Goal: Information Seeking & Learning: Check status

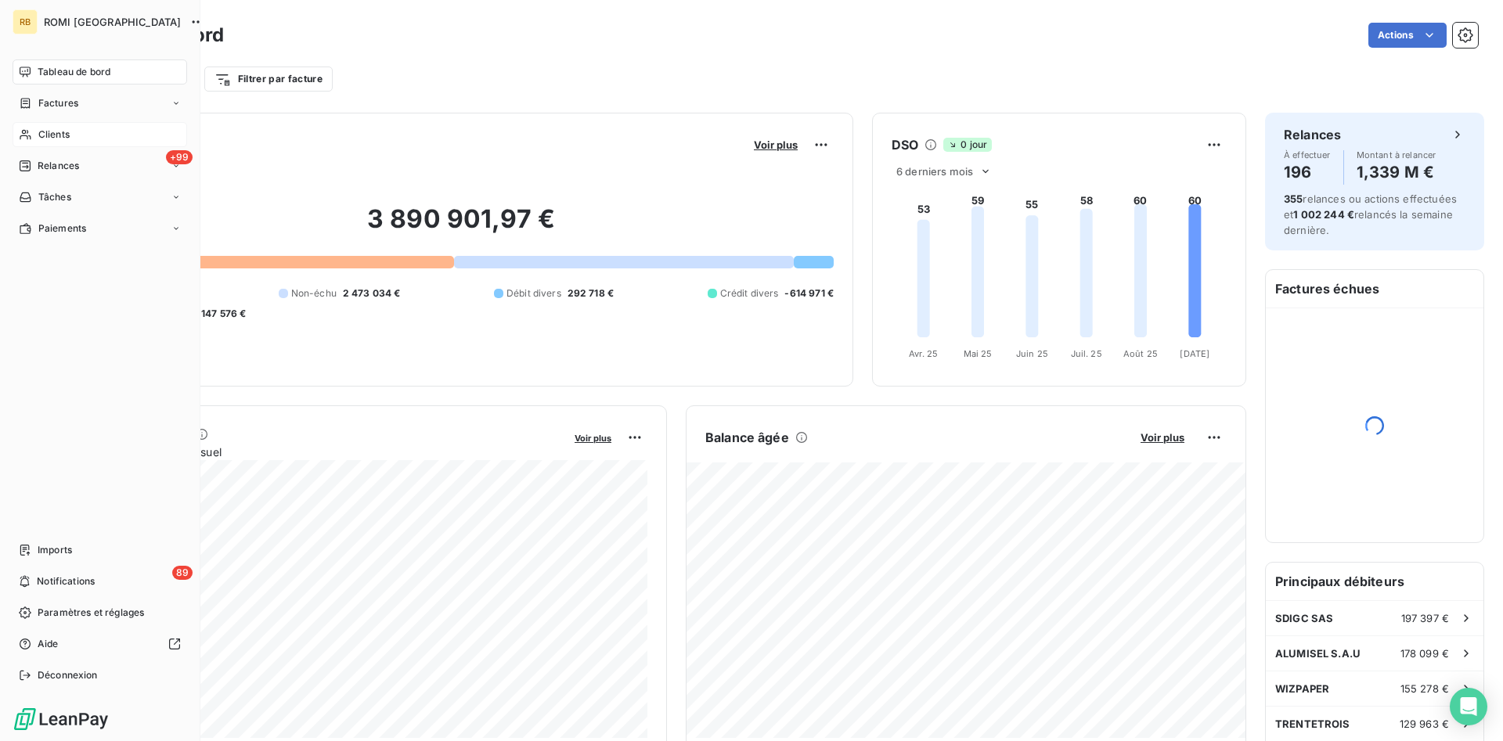
click at [52, 139] on span "Clients" at bounding box center [53, 135] width 31 height 14
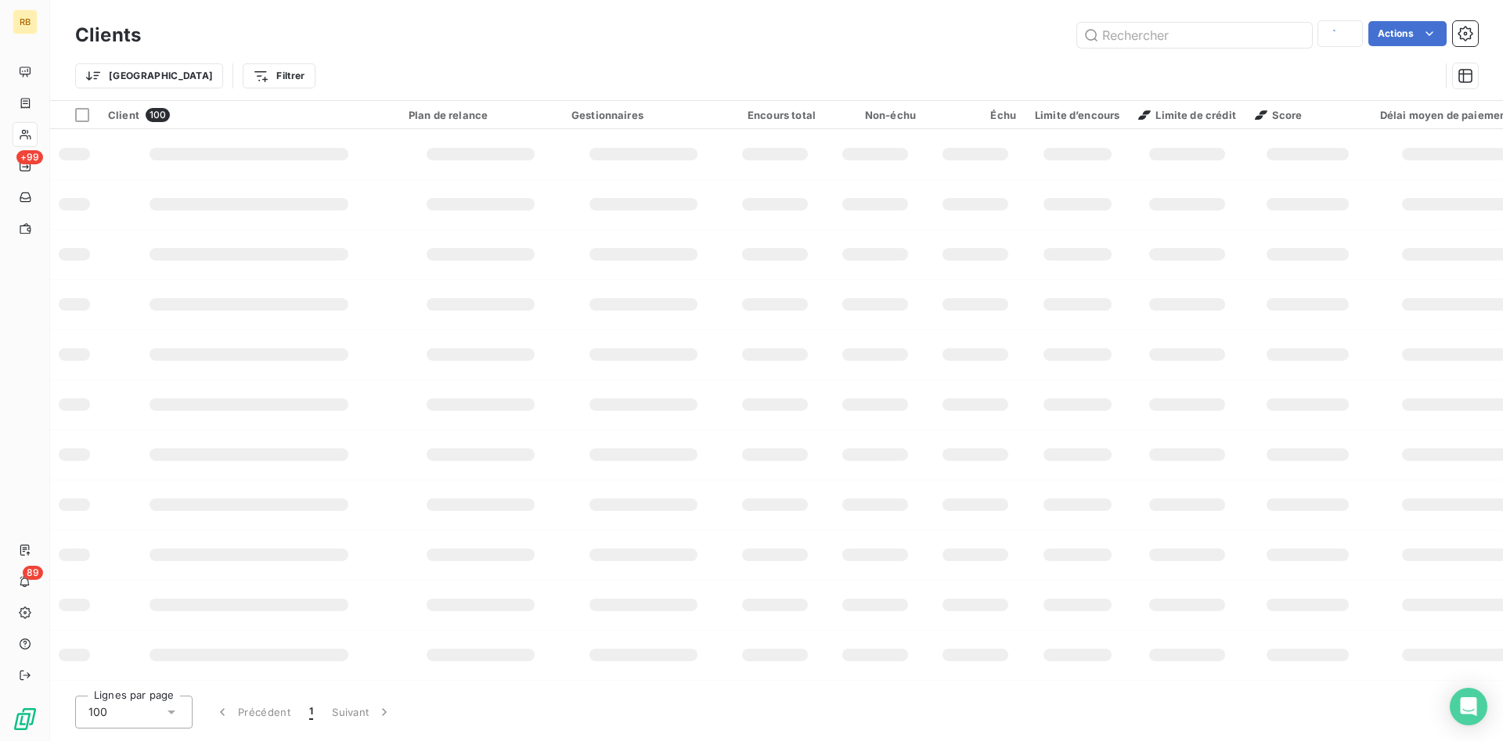
type input "darty"
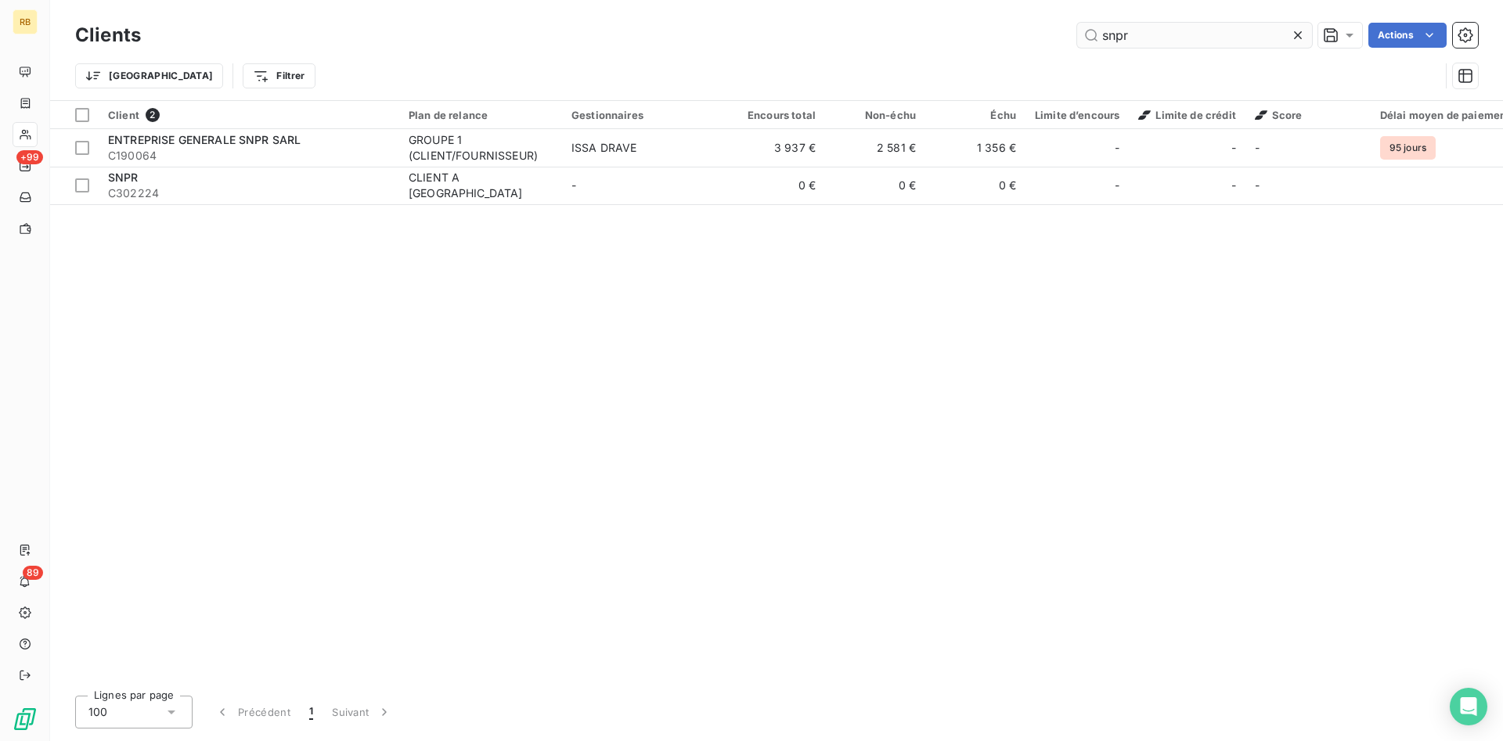
drag, startPoint x: 1187, startPoint y: 32, endPoint x: 919, endPoint y: 31, distance: 267.7
click at [1077, 31] on input "snpr" at bounding box center [1194, 35] width 235 height 25
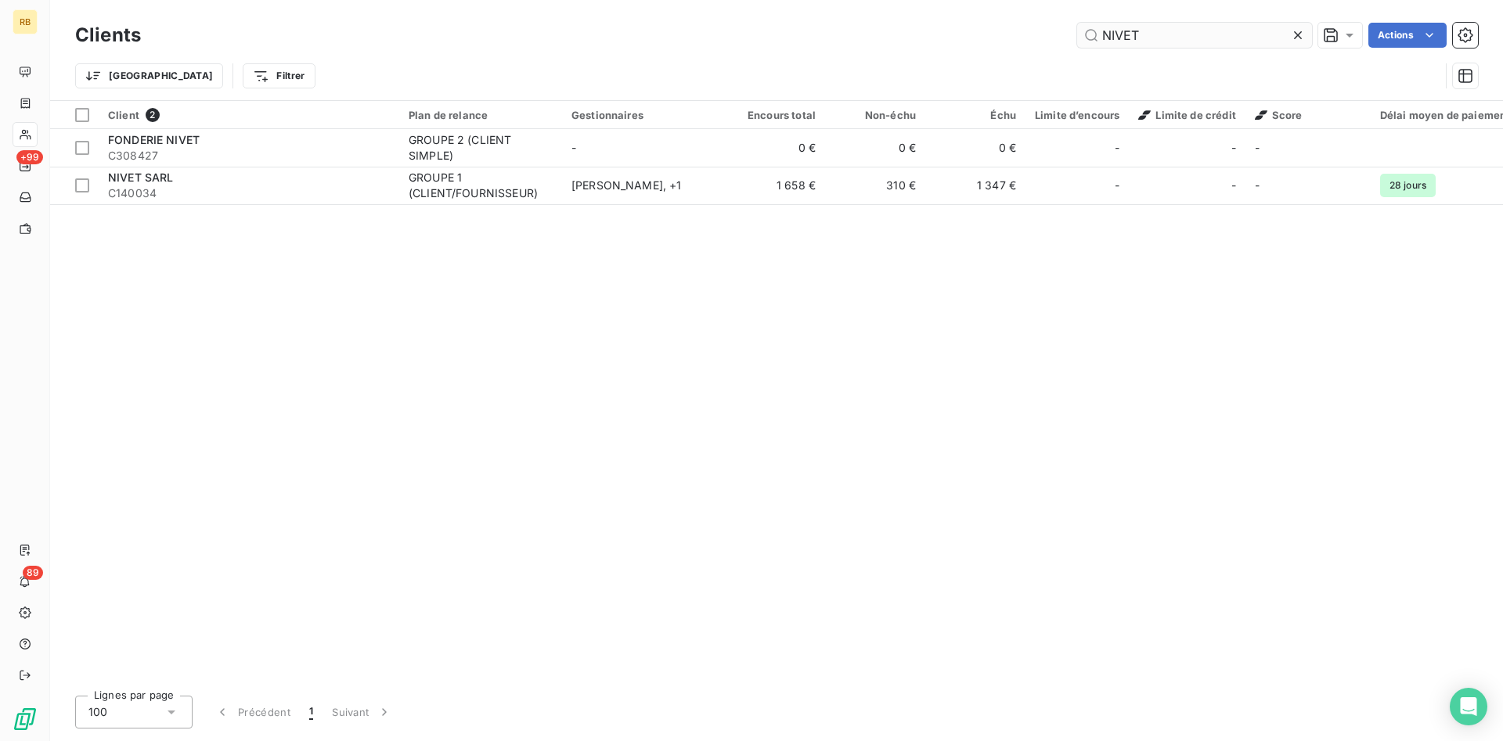
drag, startPoint x: 1182, startPoint y: 41, endPoint x: 524, endPoint y: 42, distance: 658.4
click at [1077, 42] on input "NIVET" at bounding box center [1194, 35] width 235 height 25
type input "G"
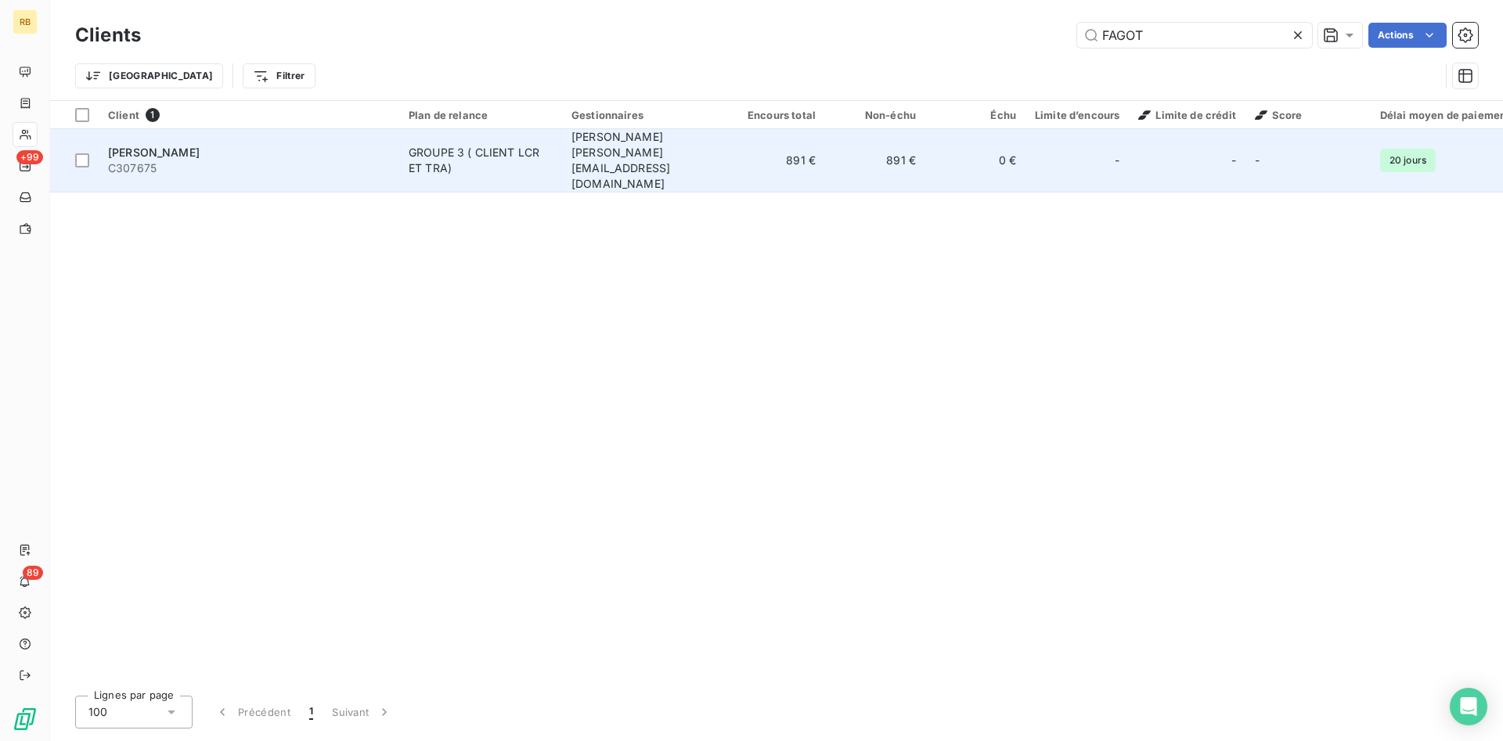
type input "FAGOT"
click at [705, 160] on td "[PERSON_NAME] [PERSON_NAME][EMAIL_ADDRESS][DOMAIN_NAME]" at bounding box center [643, 160] width 163 height 63
click at [503, 145] on div "GROUPE 3 ( CLIENT LCR ET TRA)" at bounding box center [481, 160] width 144 height 31
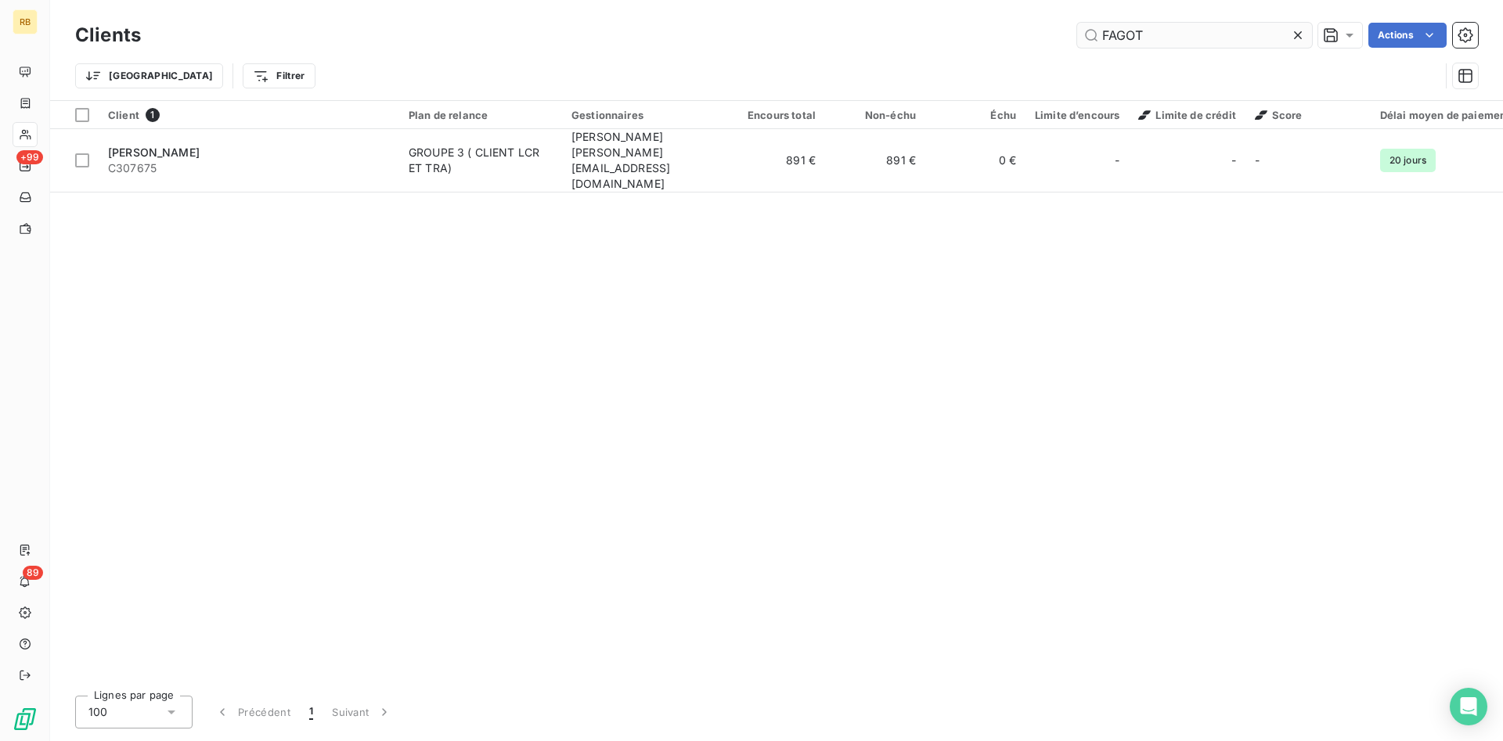
drag, startPoint x: 1090, startPoint y: 36, endPoint x: 880, endPoint y: 15, distance: 210.9
click at [1077, 23] on input "FAGOT" at bounding box center [1194, 35] width 235 height 25
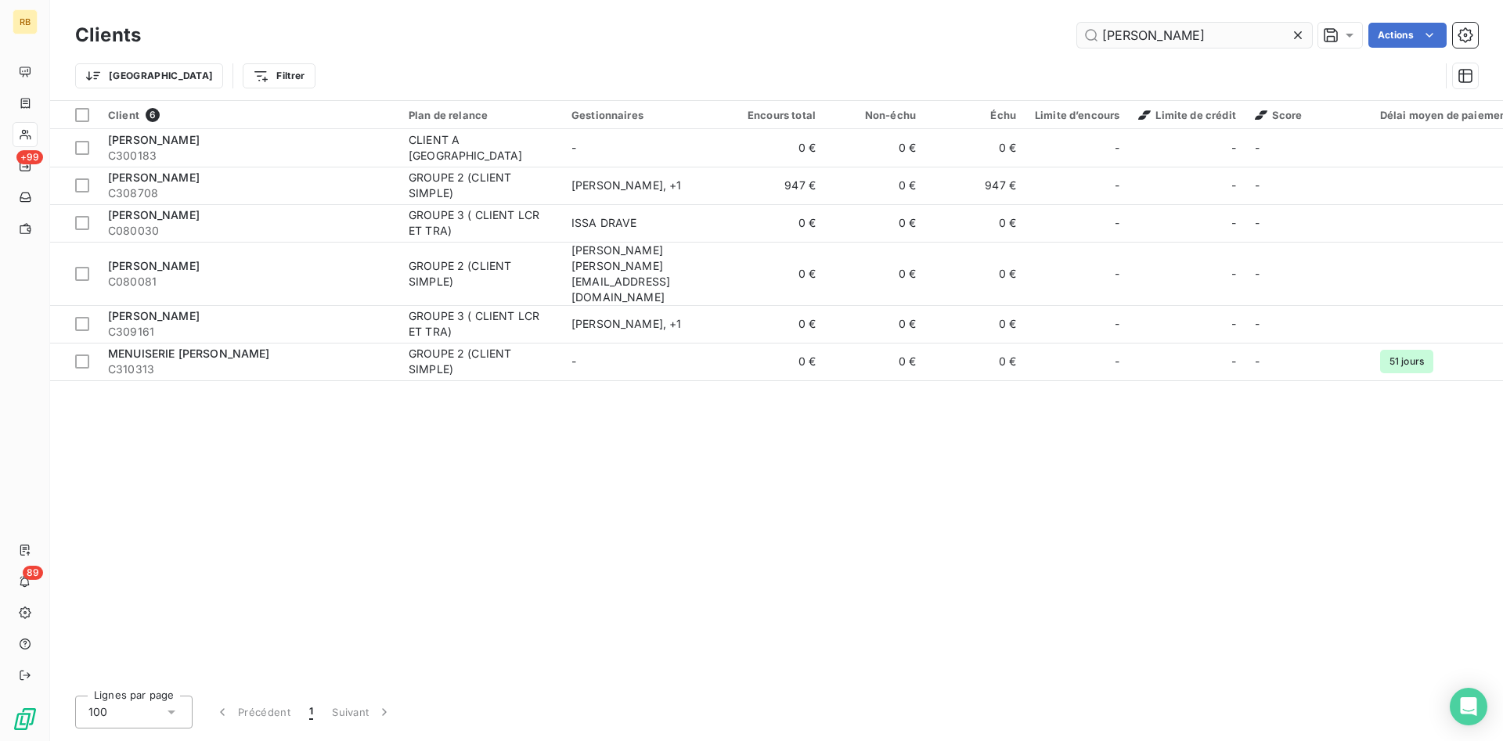
drag, startPoint x: 1165, startPoint y: 37, endPoint x: 1059, endPoint y: 30, distance: 105.9
click at [1077, 30] on input "[PERSON_NAME]" at bounding box center [1194, 35] width 235 height 25
click at [1152, 34] on input "[PERSON_NAME]" at bounding box center [1194, 35] width 235 height 25
drag, startPoint x: 1152, startPoint y: 34, endPoint x: 1031, endPoint y: 28, distance: 120.7
click at [1077, 28] on input "[PERSON_NAME]" at bounding box center [1194, 35] width 235 height 25
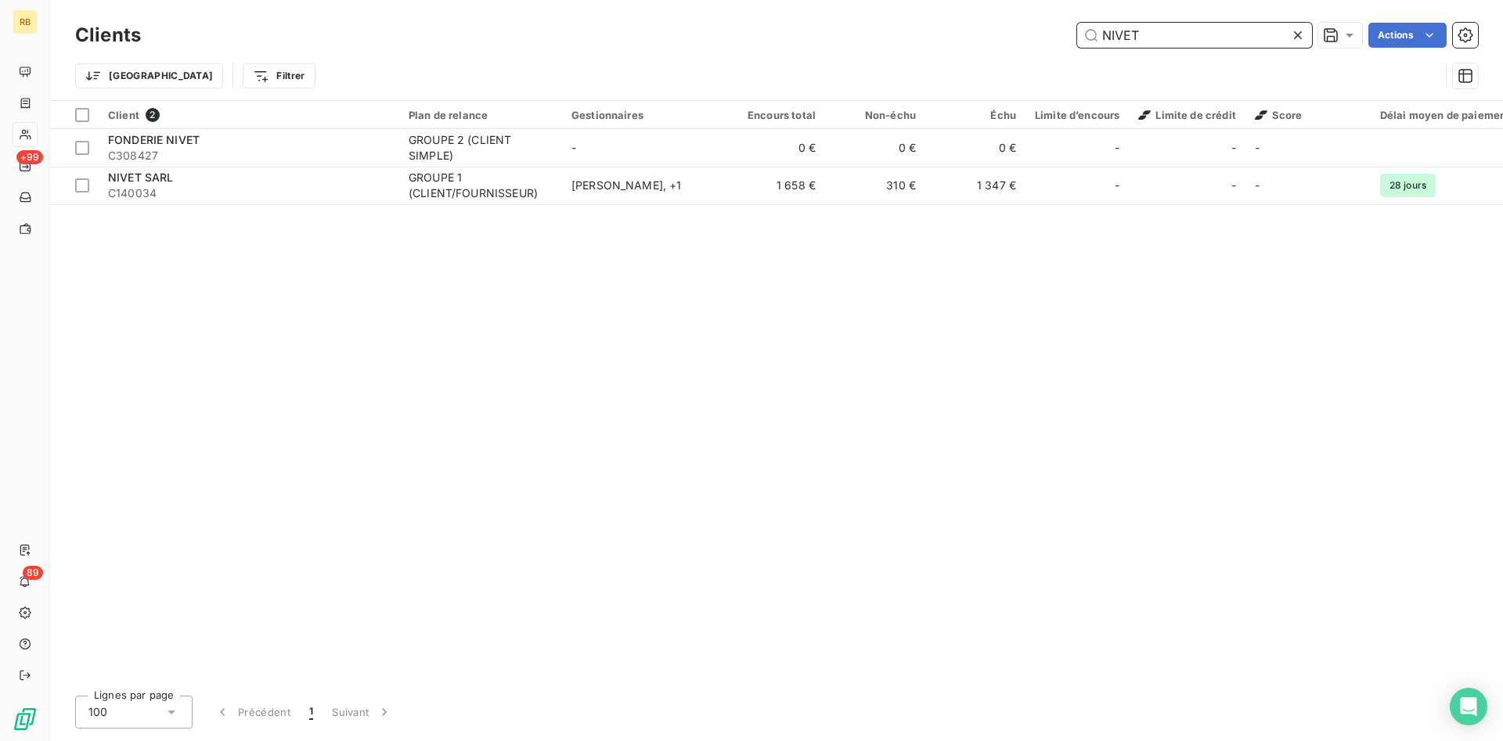
drag, startPoint x: 1096, startPoint y: 42, endPoint x: 874, endPoint y: 44, distance: 222.3
click at [1077, 42] on input "NIVET" at bounding box center [1194, 35] width 235 height 25
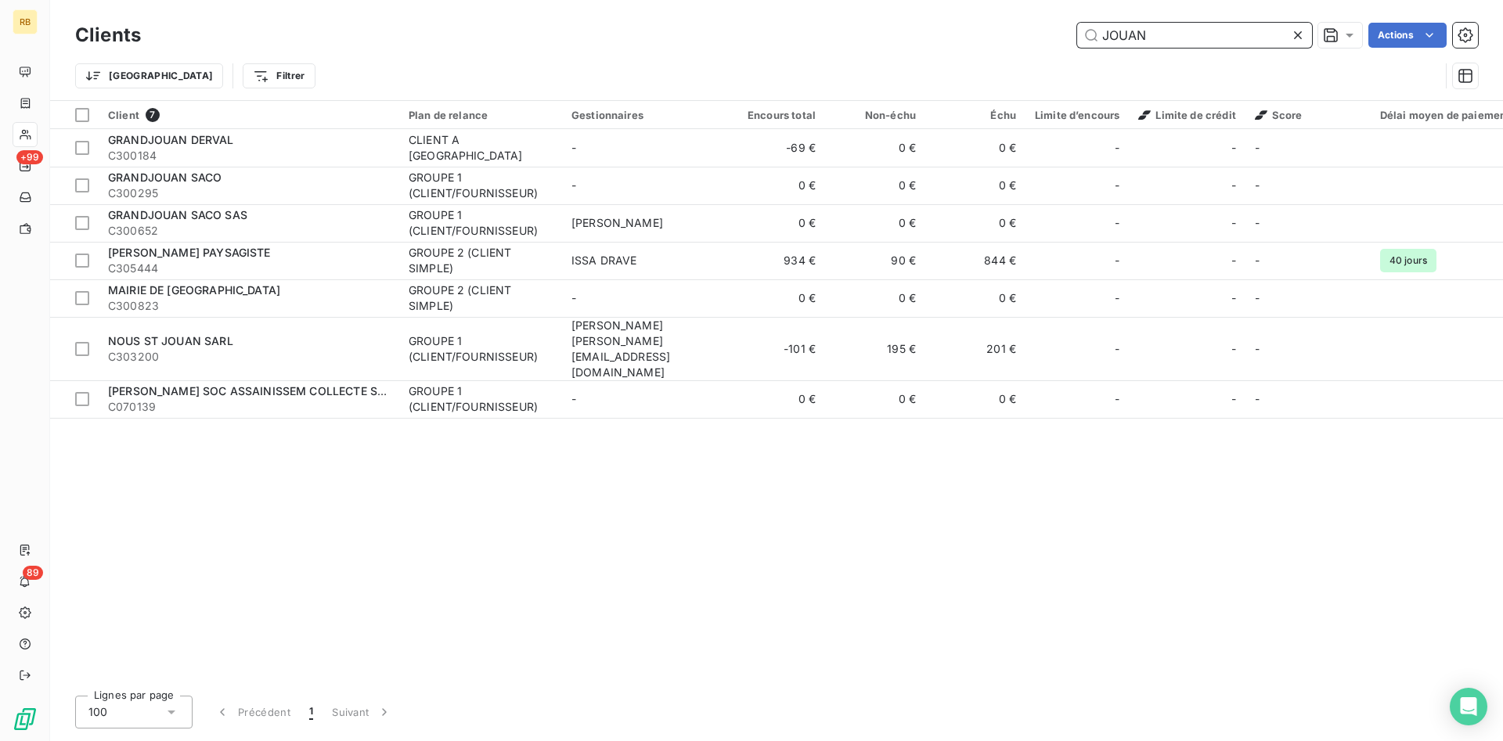
drag, startPoint x: 1231, startPoint y: 43, endPoint x: 934, endPoint y: 27, distance: 297.1
click at [1077, 27] on input "JOUAN" at bounding box center [1194, 35] width 235 height 25
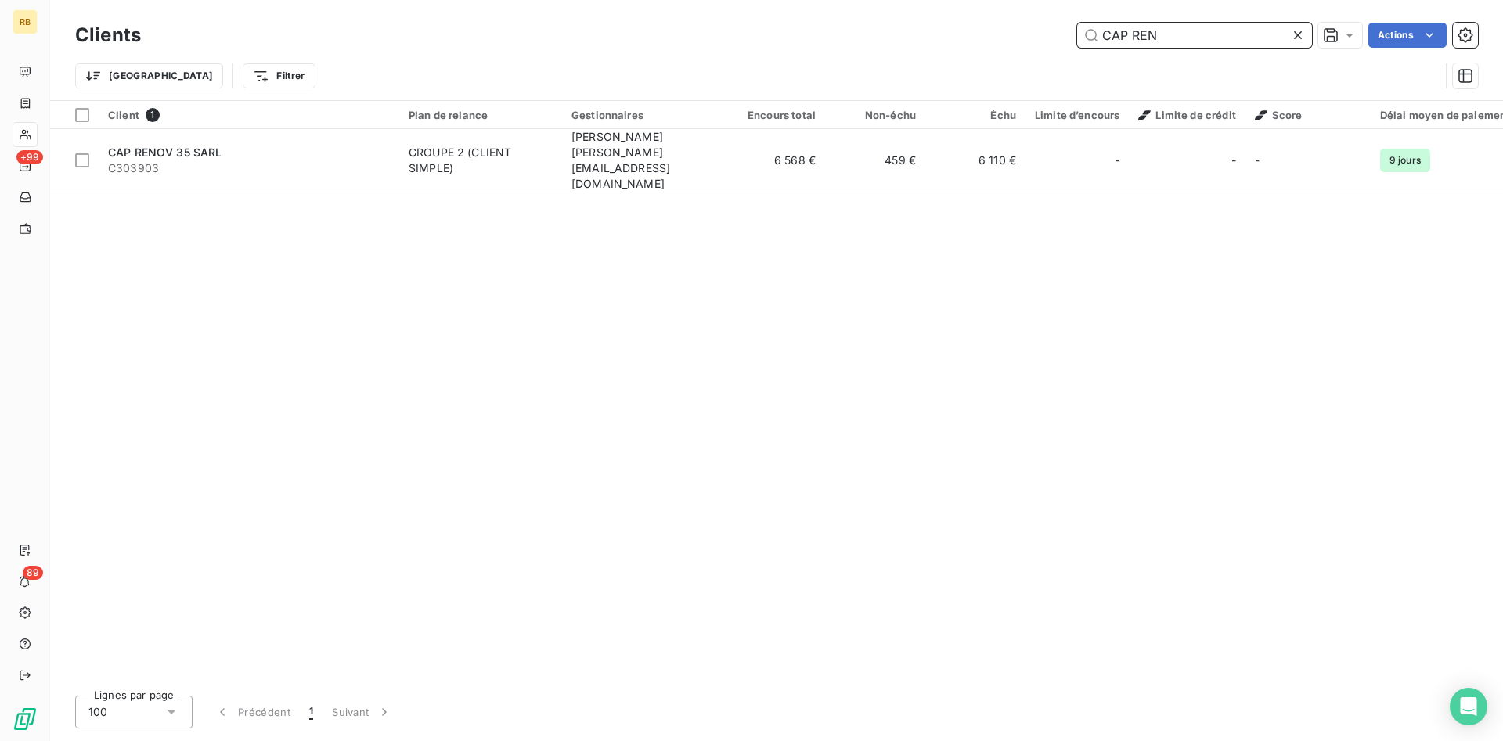
drag, startPoint x: 1197, startPoint y: 34, endPoint x: 961, endPoint y: 33, distance: 235.6
click at [1077, 32] on input "CAP REN" at bounding box center [1194, 35] width 235 height 25
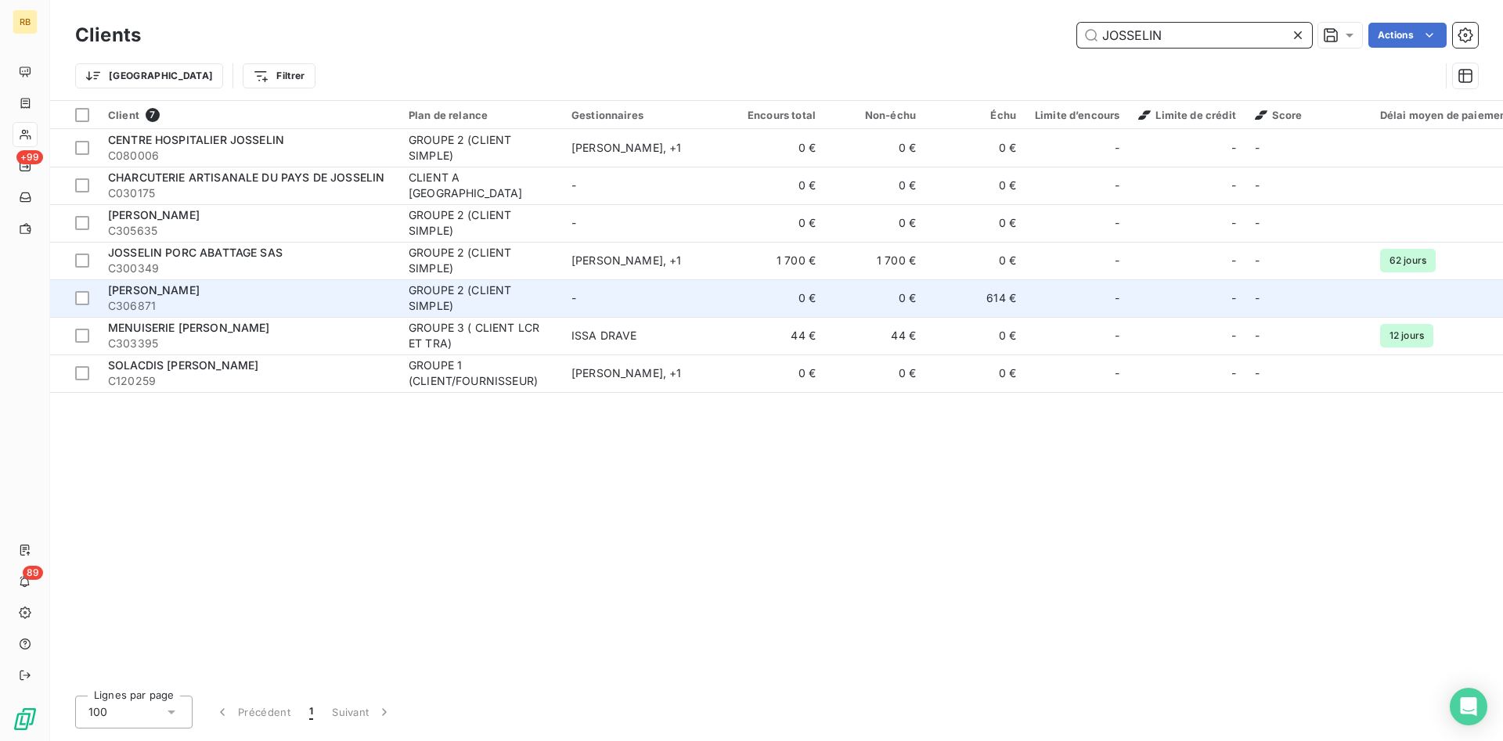
type input "JOSSELIN"
click at [948, 294] on td "614 €" at bounding box center [975, 298] width 100 height 38
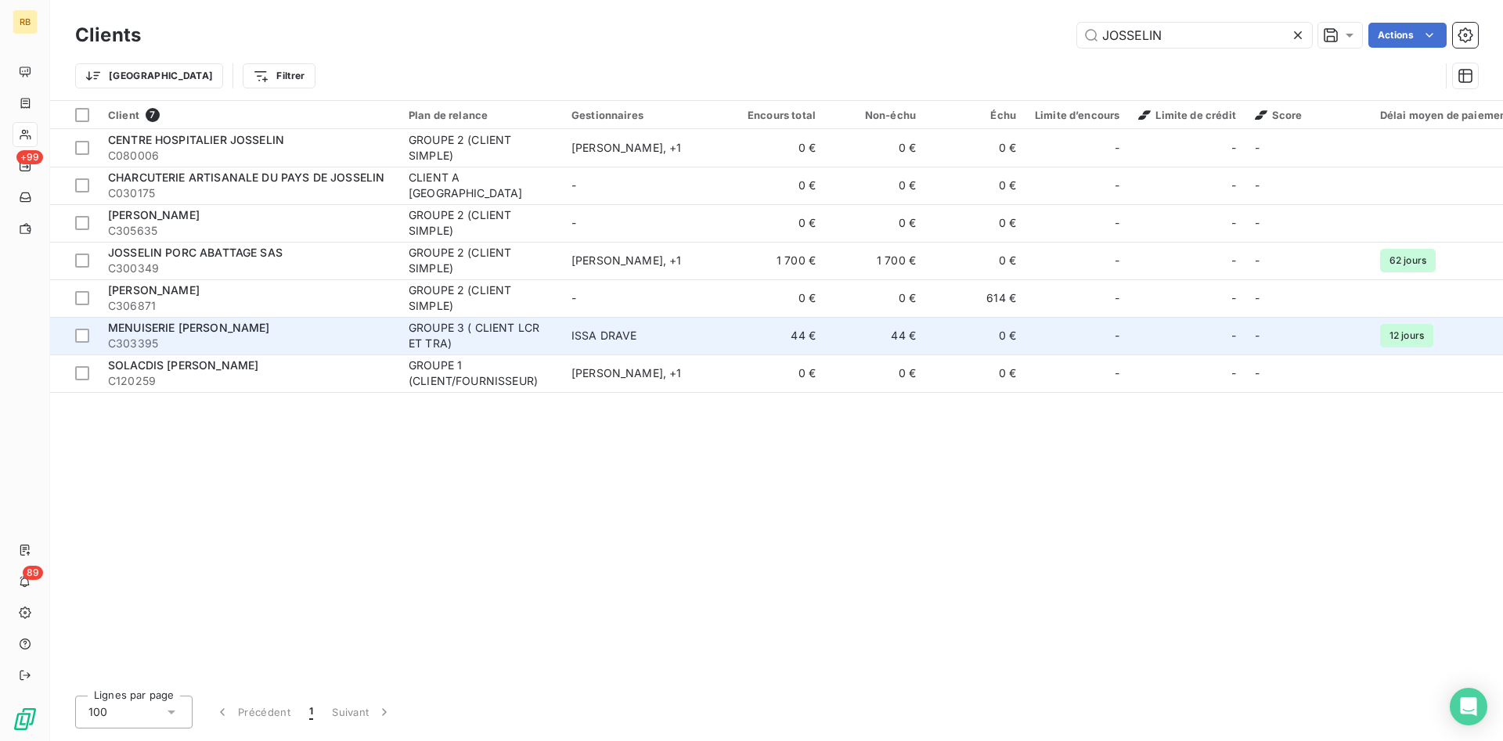
click at [907, 339] on td "44 €" at bounding box center [875, 336] width 100 height 38
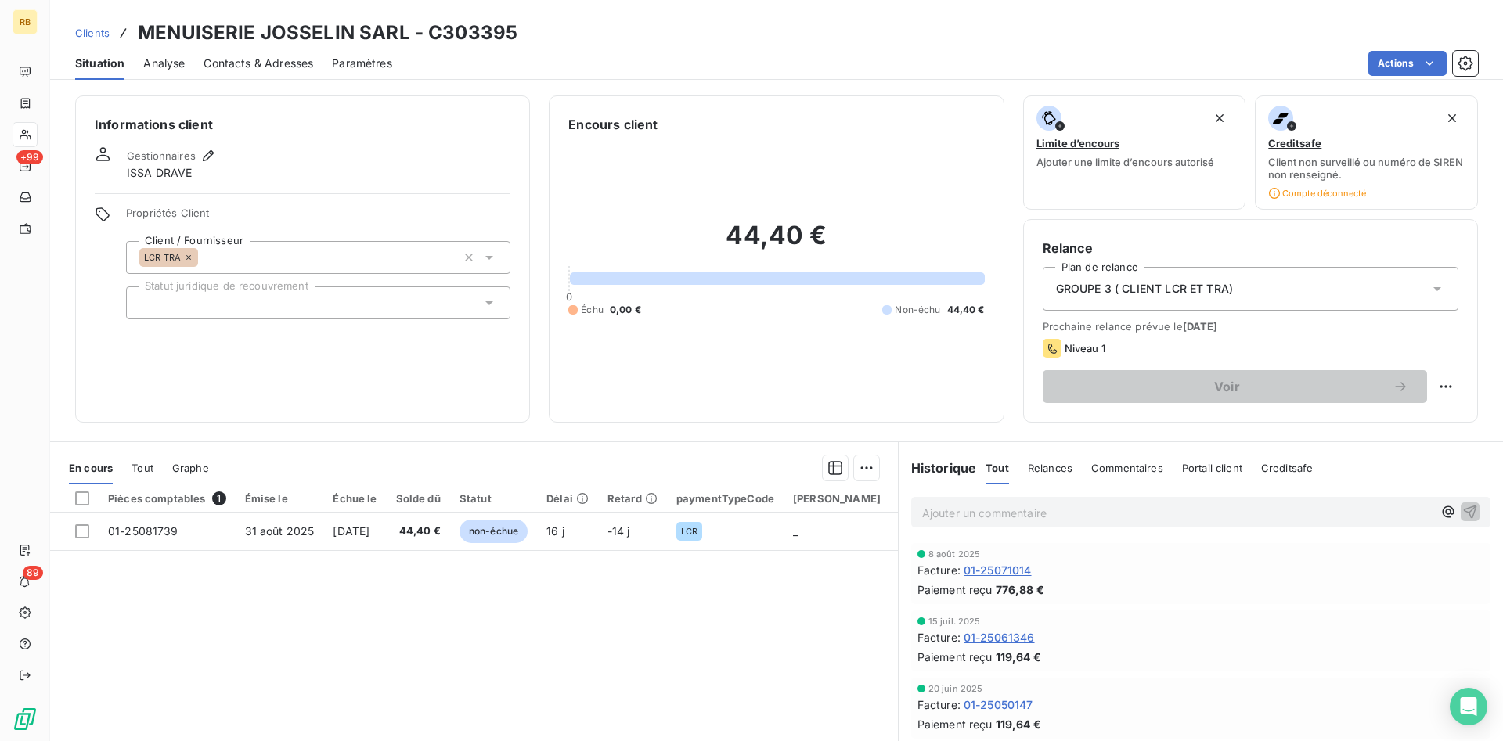
click at [247, 63] on span "Contacts & Adresses" at bounding box center [259, 64] width 110 height 16
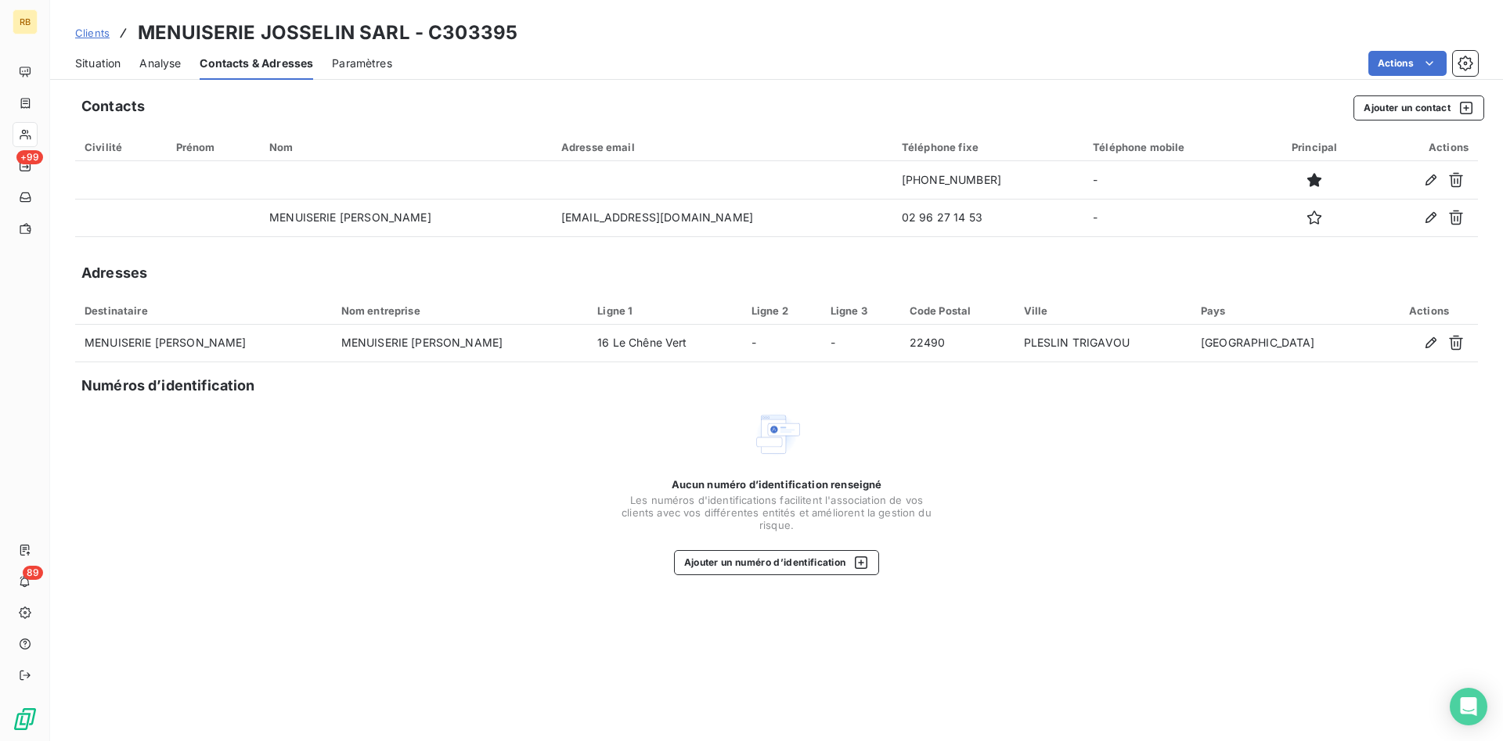
click at [120, 63] on span "Situation" at bounding box center [97, 64] width 45 height 16
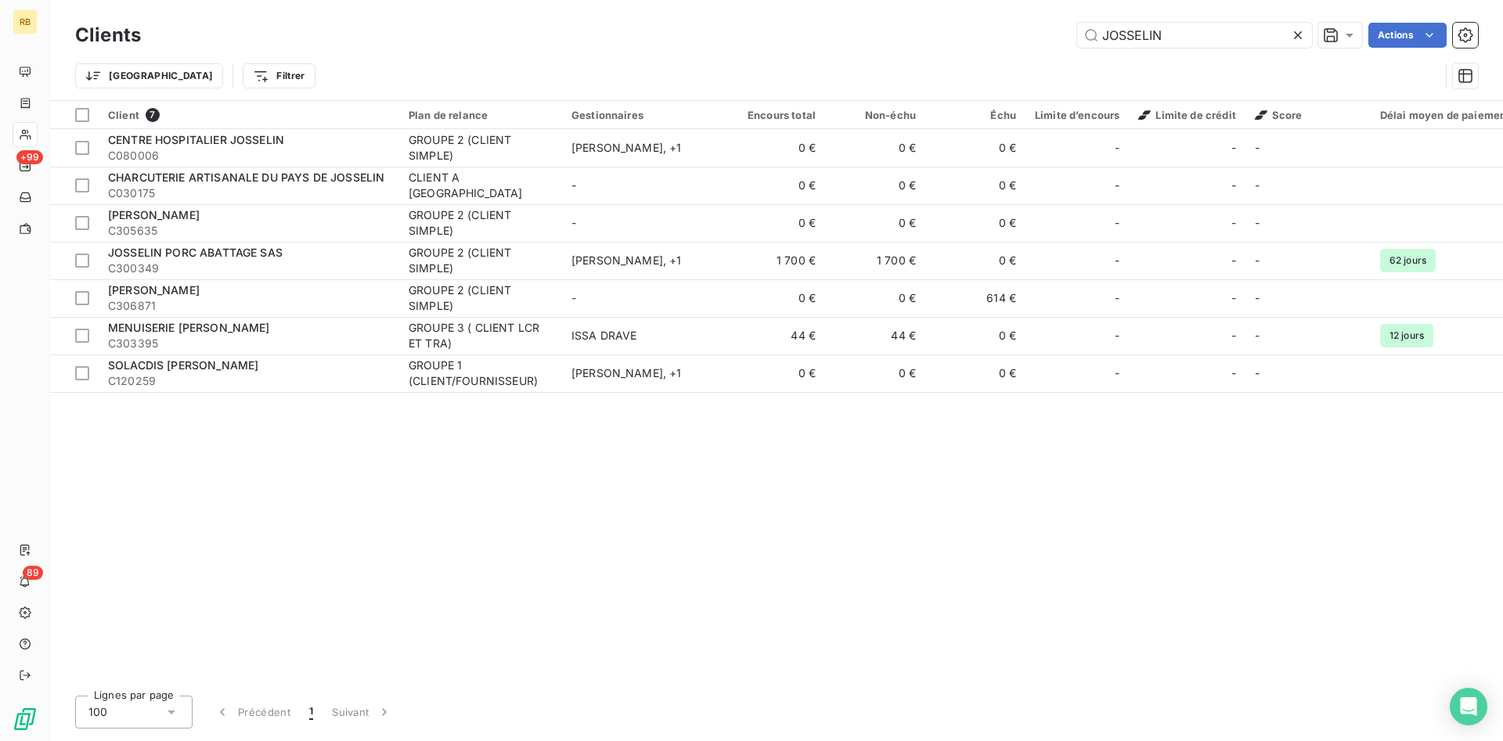
drag, startPoint x: 1206, startPoint y: 38, endPoint x: 813, endPoint y: 35, distance: 392.2
click at [1077, 45] on input "JOSSELIN" at bounding box center [1194, 35] width 235 height 25
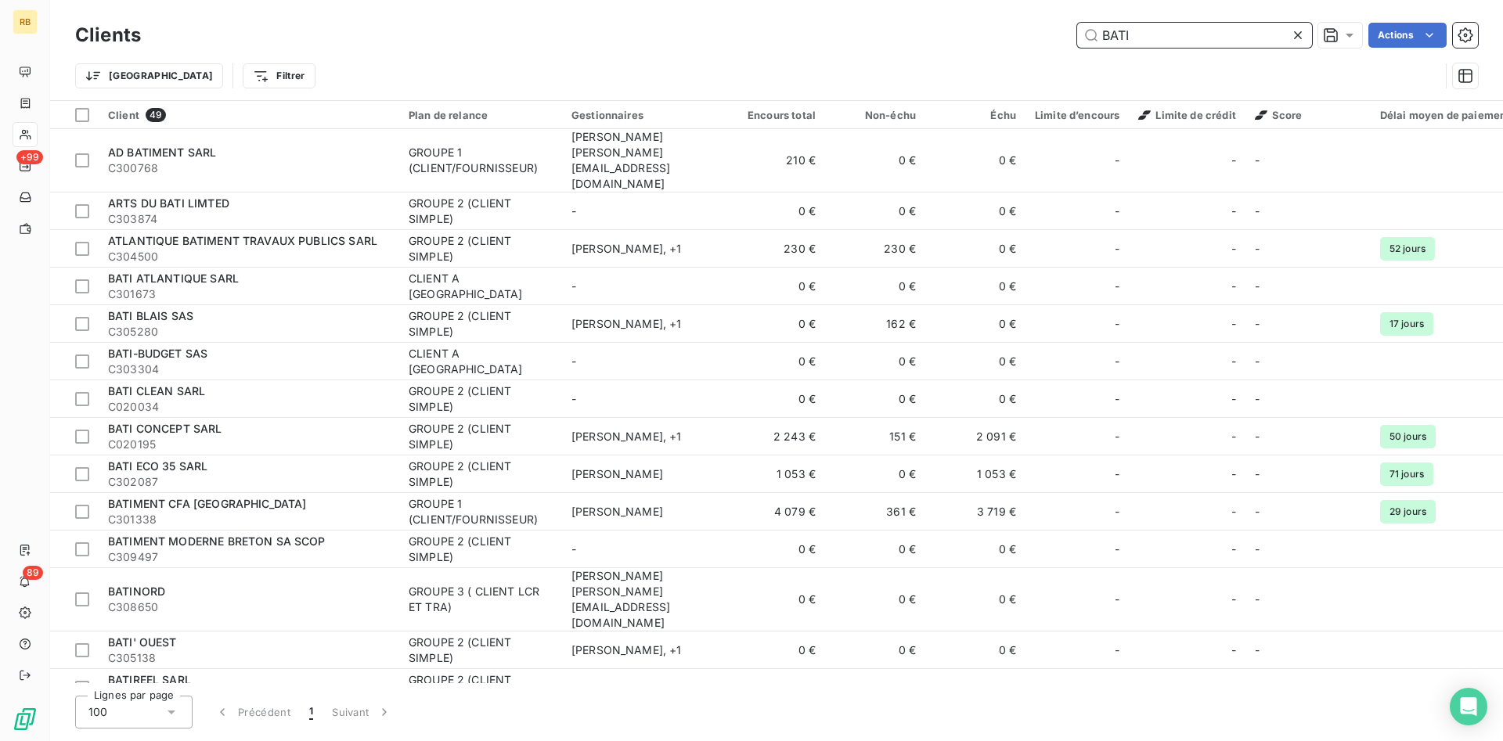
drag, startPoint x: 908, startPoint y: 34, endPoint x: 856, endPoint y: 34, distance: 51.7
click at [1077, 34] on input "BATI" at bounding box center [1194, 35] width 235 height 25
click at [1154, 35] on input "BATI" at bounding box center [1194, 35] width 235 height 25
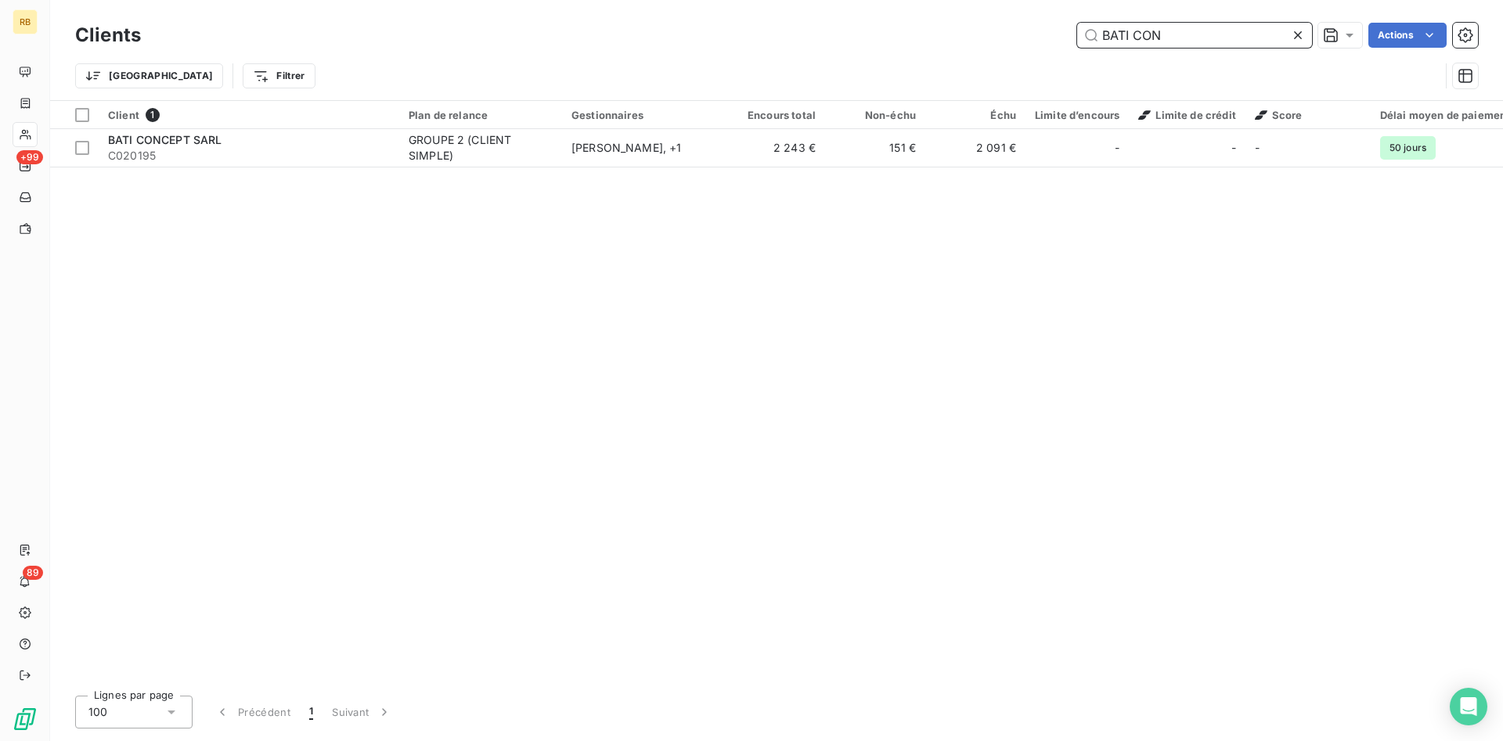
click at [1213, 37] on input "BATI CON" at bounding box center [1194, 35] width 235 height 25
drag, startPoint x: 1238, startPoint y: 34, endPoint x: 784, endPoint y: 16, distance: 455.2
click at [1077, 23] on input "BATI CON" at bounding box center [1194, 35] width 235 height 25
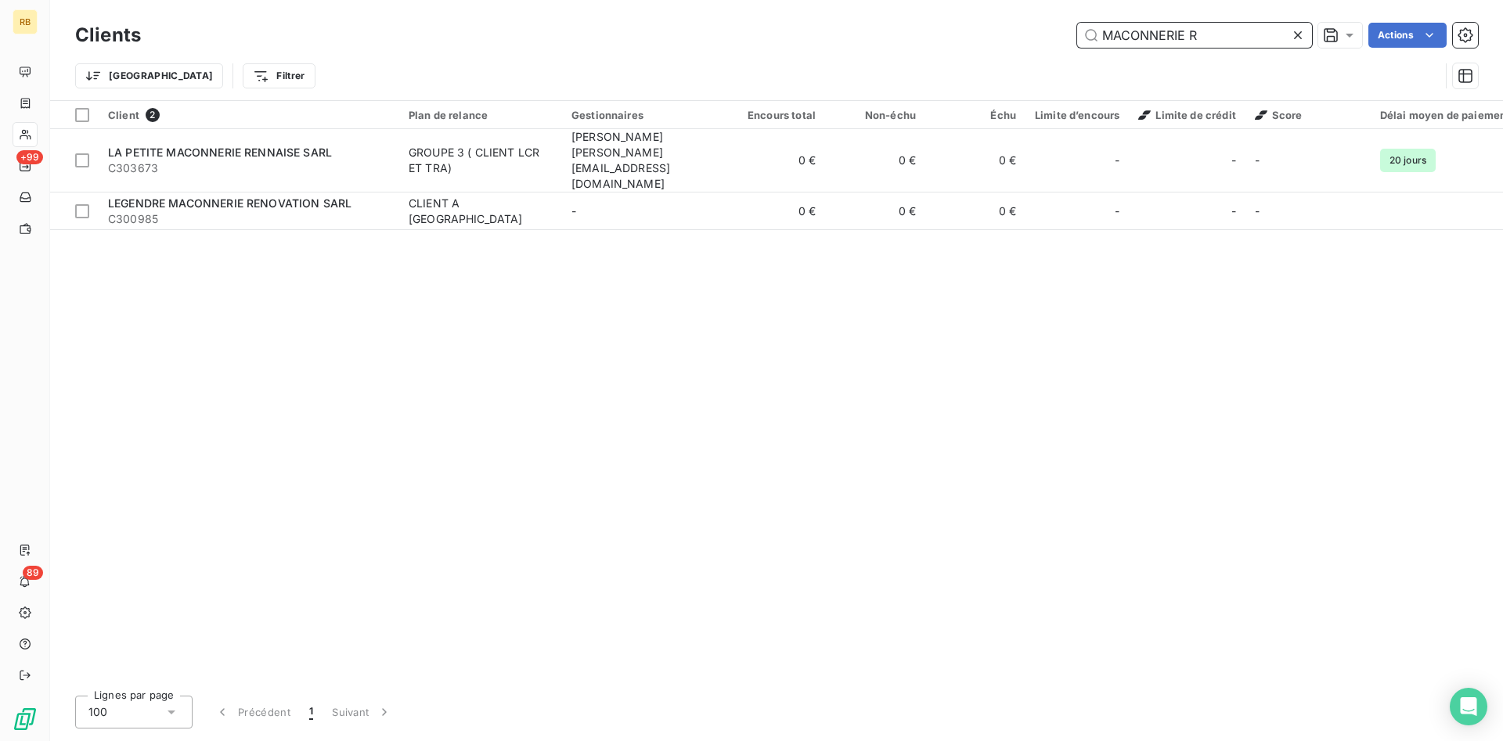
drag, startPoint x: 955, startPoint y: 19, endPoint x: 865, endPoint y: 18, distance: 90.0
click at [1077, 23] on input "MACONNERIE R" at bounding box center [1194, 35] width 235 height 25
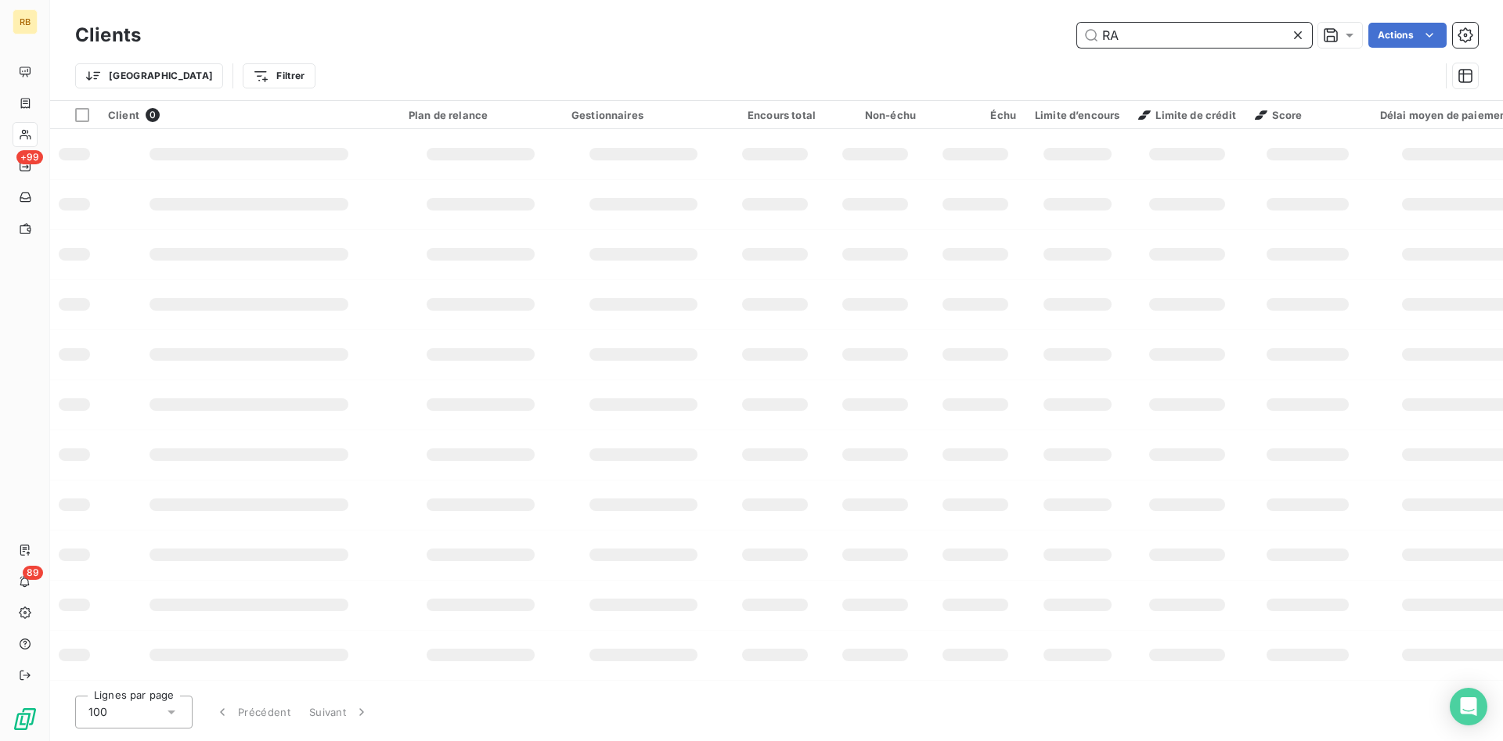
type input "R"
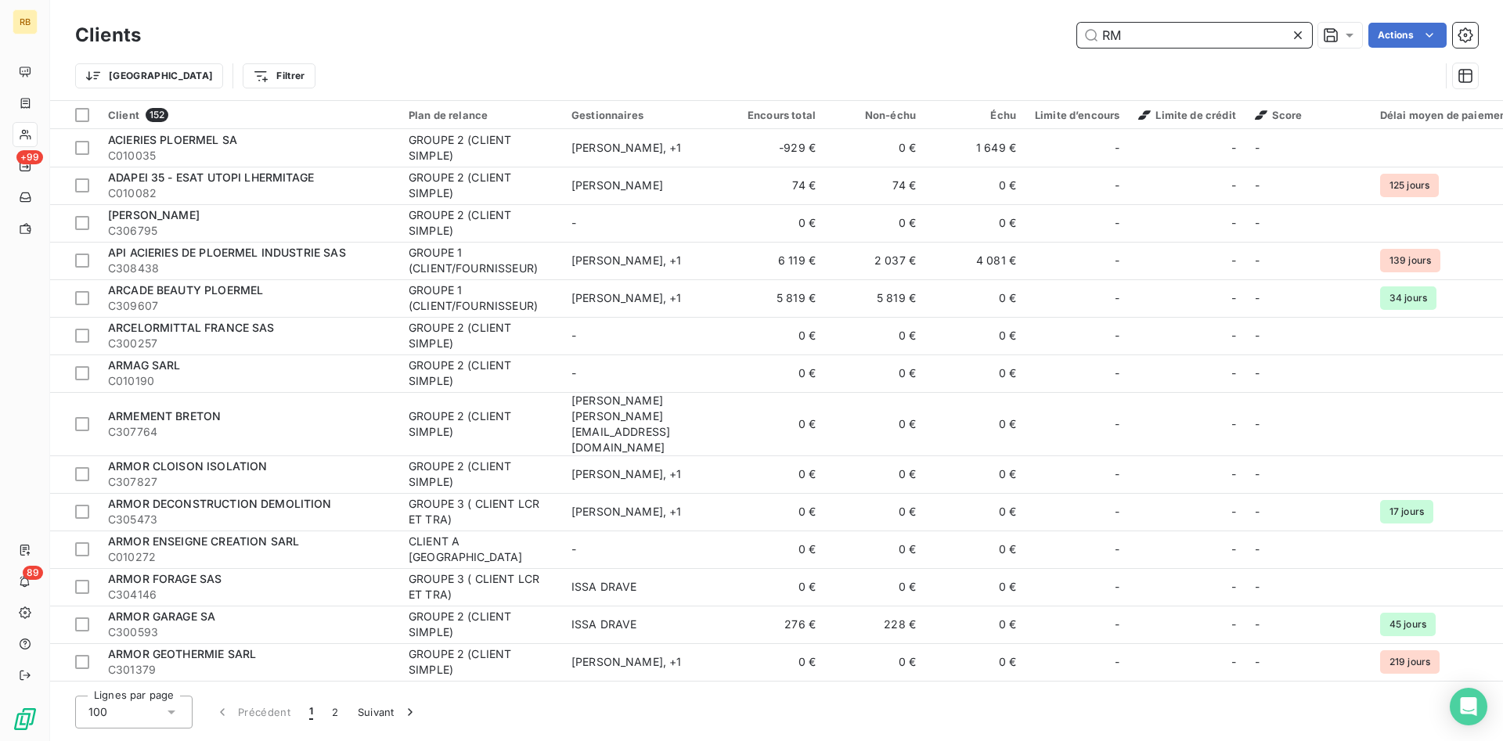
type input "R"
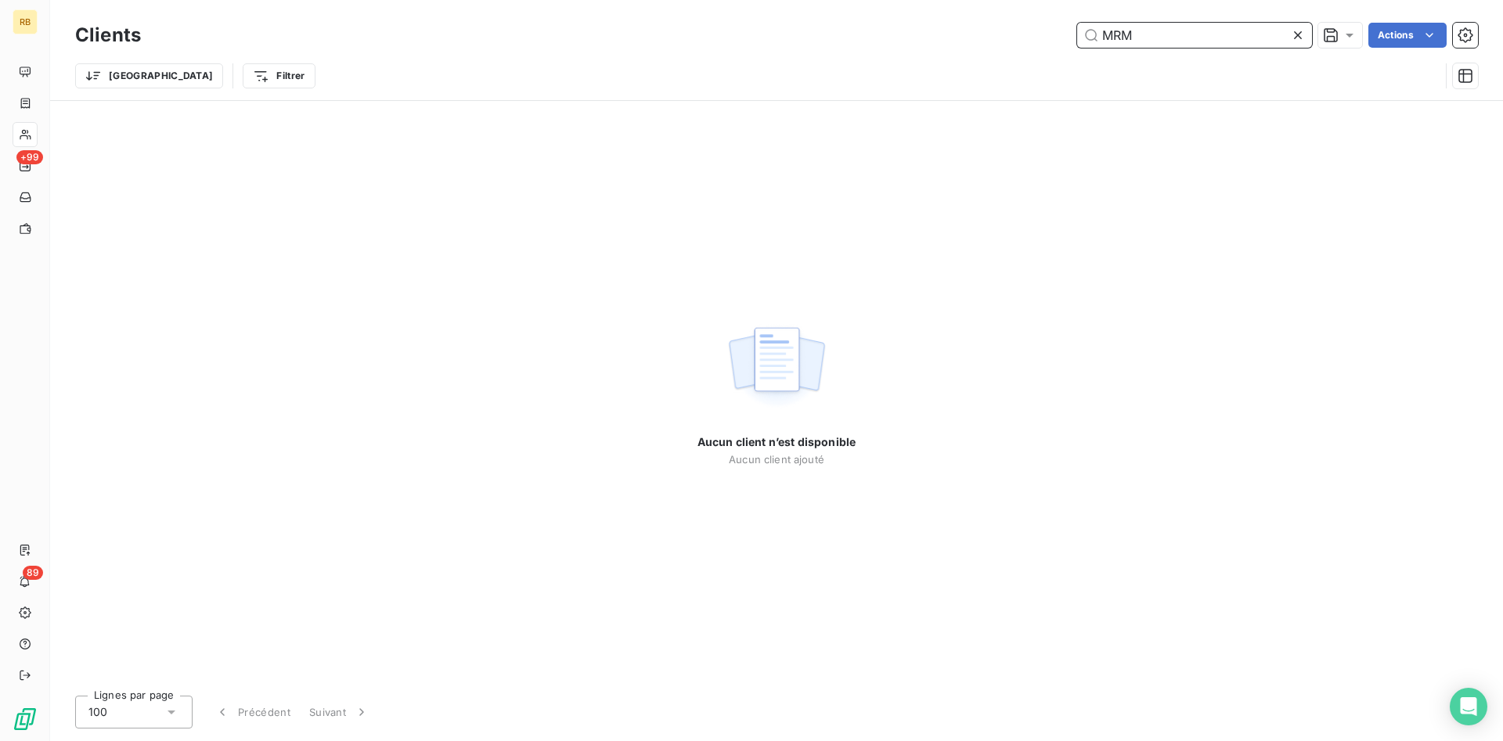
drag, startPoint x: 809, startPoint y: 33, endPoint x: 756, endPoint y: 33, distance: 52.4
click at [1077, 33] on input "MRM" at bounding box center [1194, 35] width 235 height 25
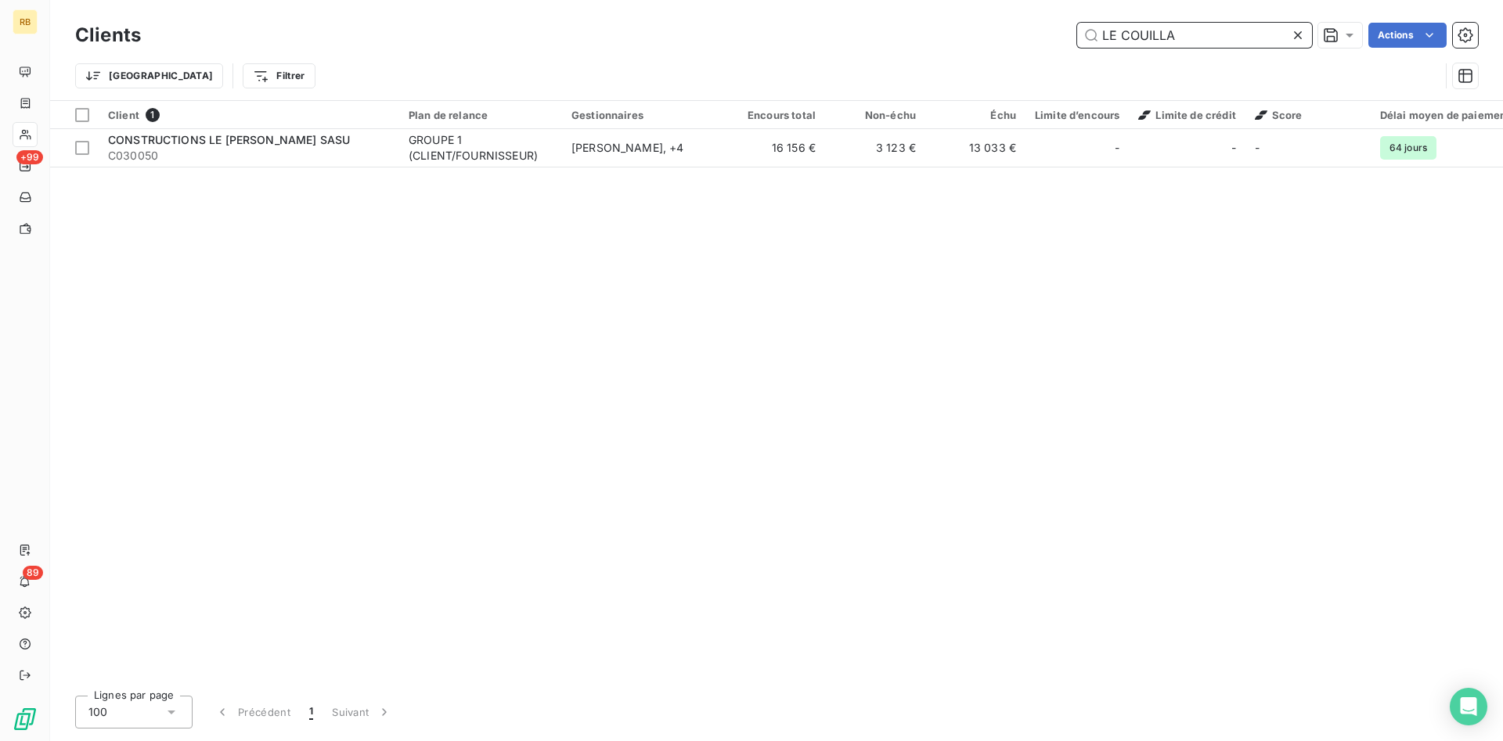
drag, startPoint x: 1206, startPoint y: 33, endPoint x: 853, endPoint y: 12, distance: 353.7
click at [1077, 23] on input "LE COUILLA" at bounding box center [1194, 35] width 235 height 25
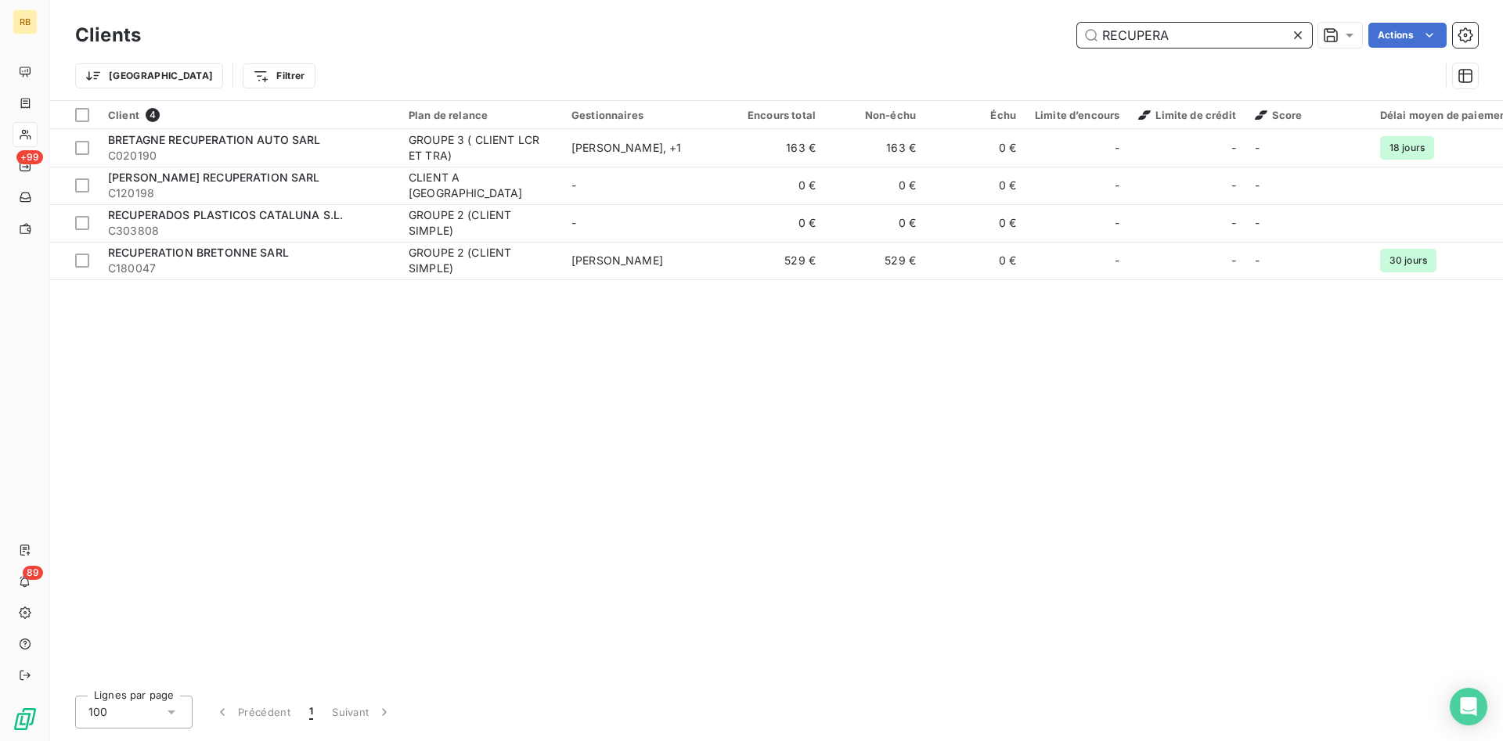
drag, startPoint x: 942, startPoint y: 31, endPoint x: 838, endPoint y: 29, distance: 103.4
click at [1077, 29] on input "RECUPERA" at bounding box center [1194, 35] width 235 height 25
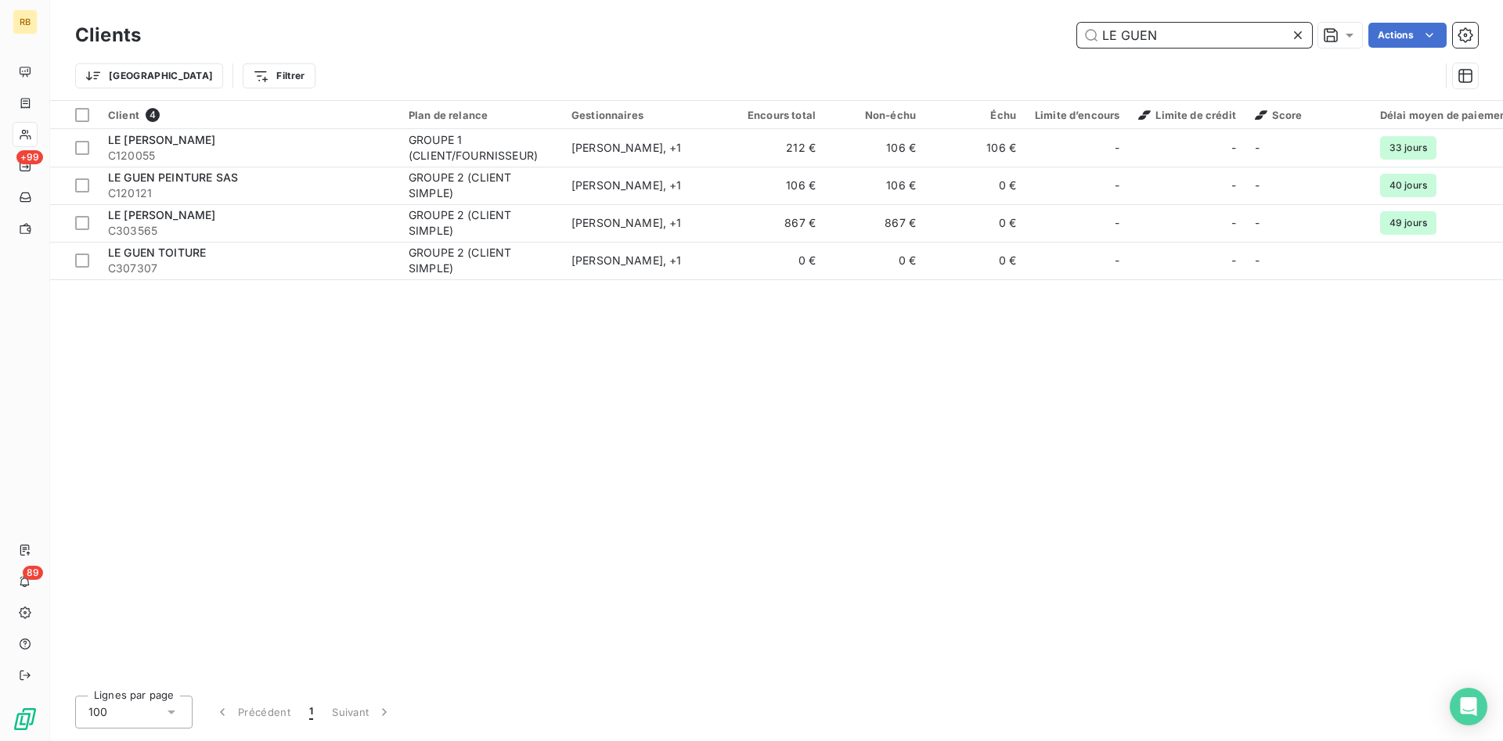
drag, startPoint x: 1177, startPoint y: 38, endPoint x: 1014, endPoint y: 29, distance: 163.8
click at [1077, 29] on input "LE GUEN" at bounding box center [1194, 35] width 235 height 25
type input "L"
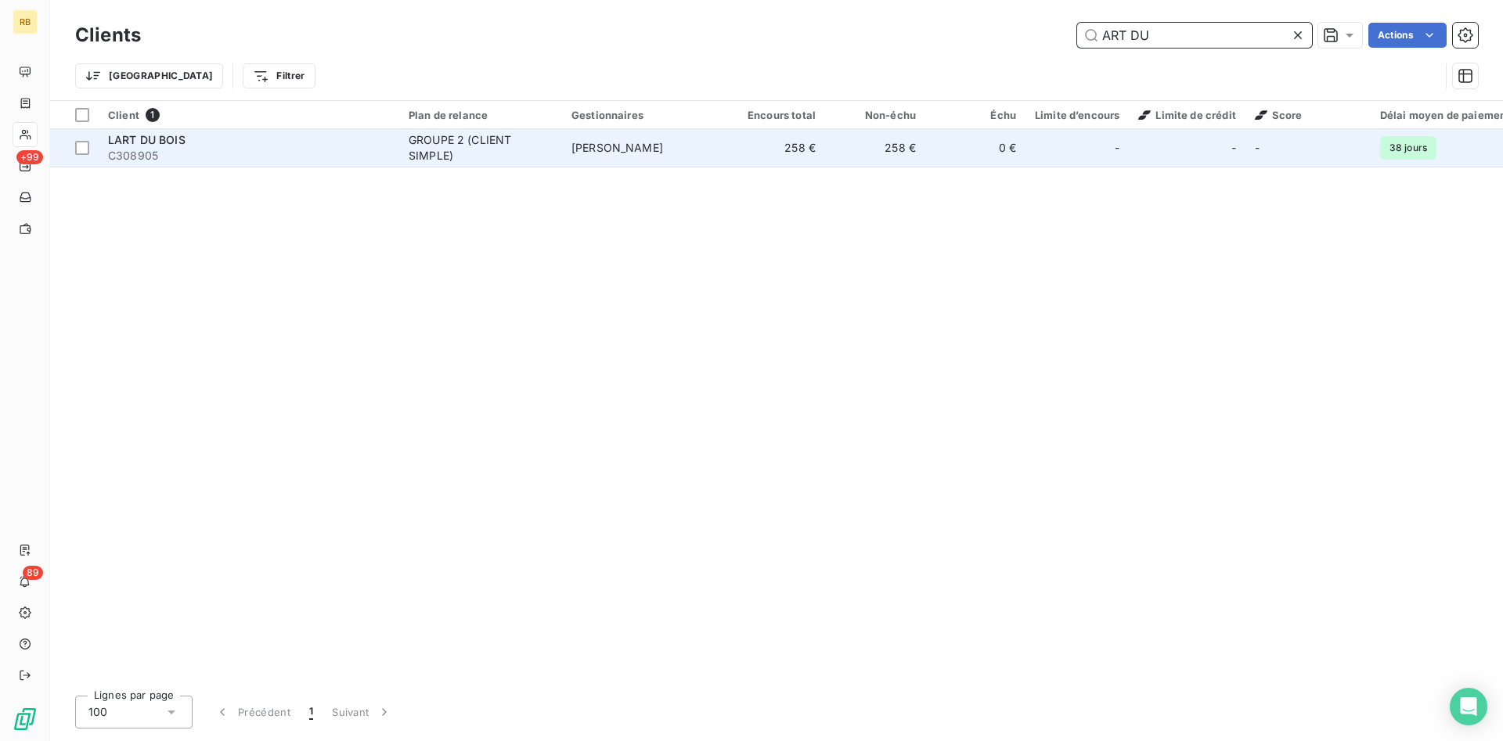
type input "ART DU"
click at [575, 146] on span "[PERSON_NAME]" at bounding box center [617, 147] width 92 height 13
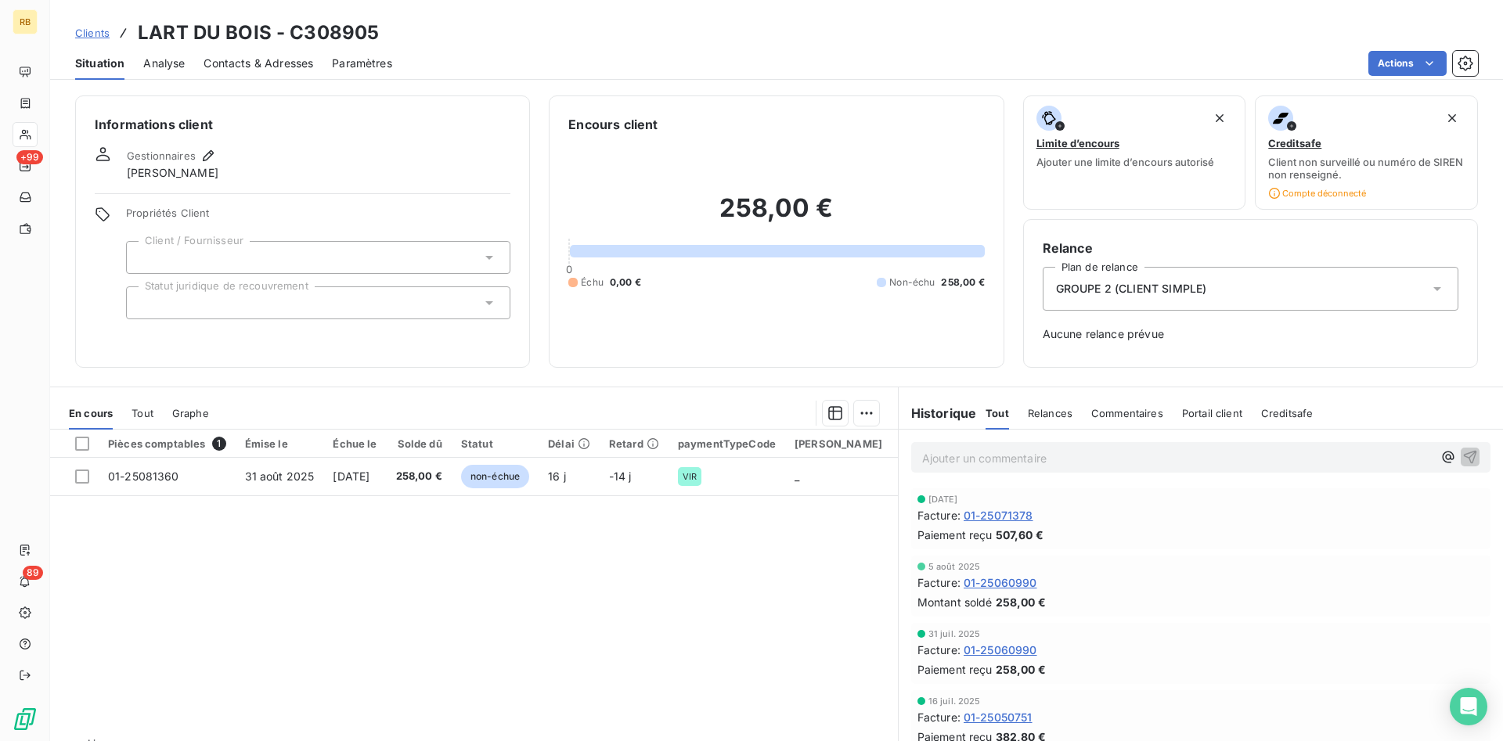
click at [254, 62] on span "Contacts & Adresses" at bounding box center [259, 64] width 110 height 16
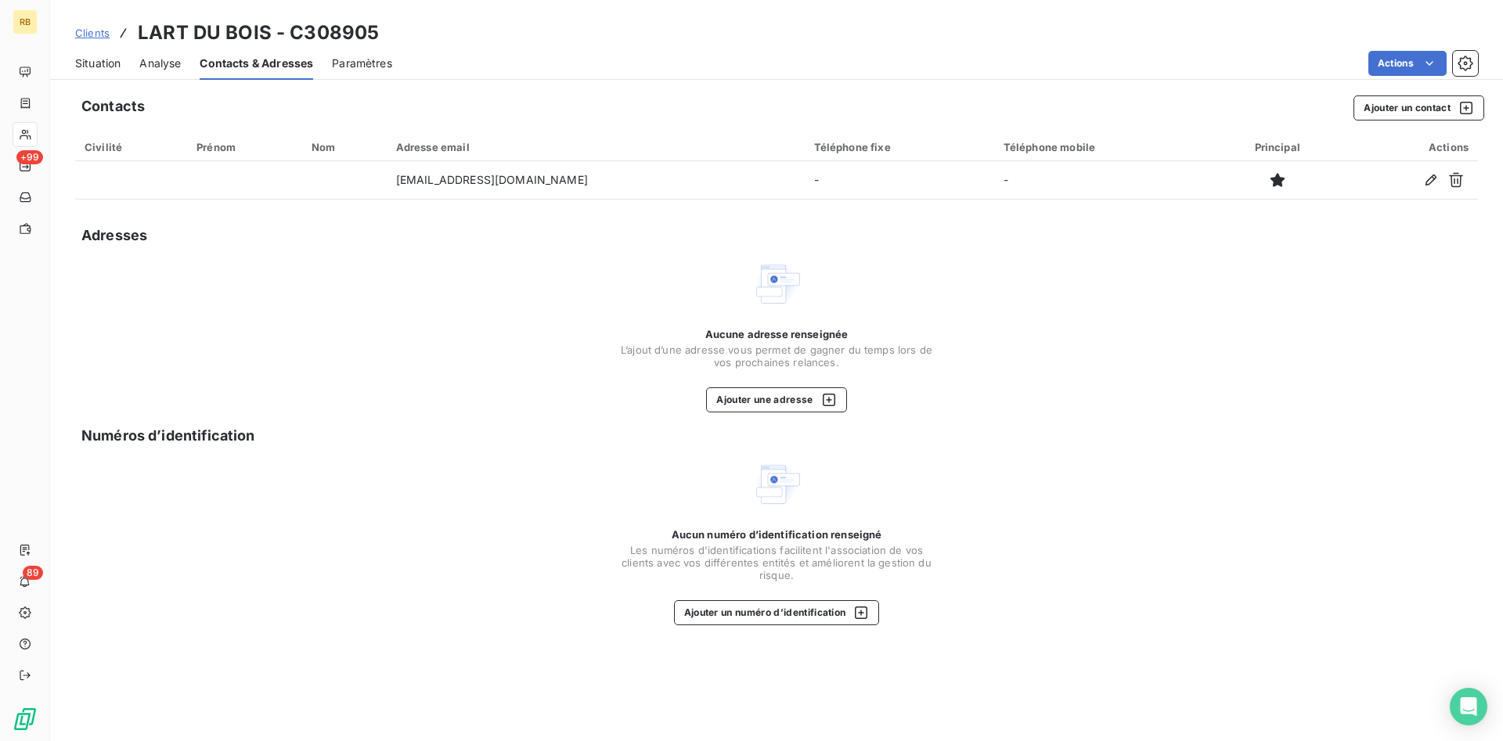
click at [92, 61] on span "Situation" at bounding box center [97, 64] width 45 height 16
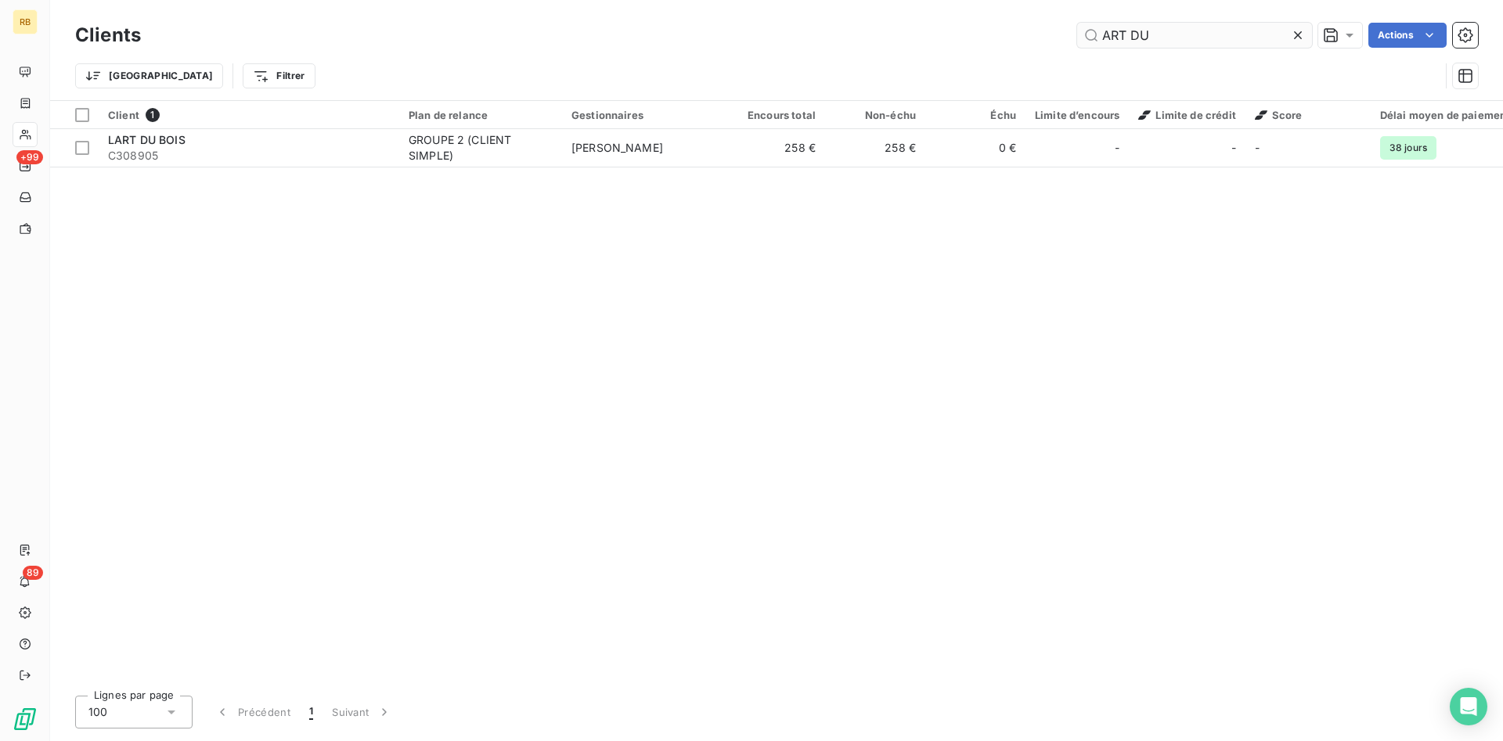
drag, startPoint x: 1202, startPoint y: 37, endPoint x: 993, endPoint y: 24, distance: 208.6
click at [1077, 24] on input "ART DU" at bounding box center [1194, 35] width 235 height 25
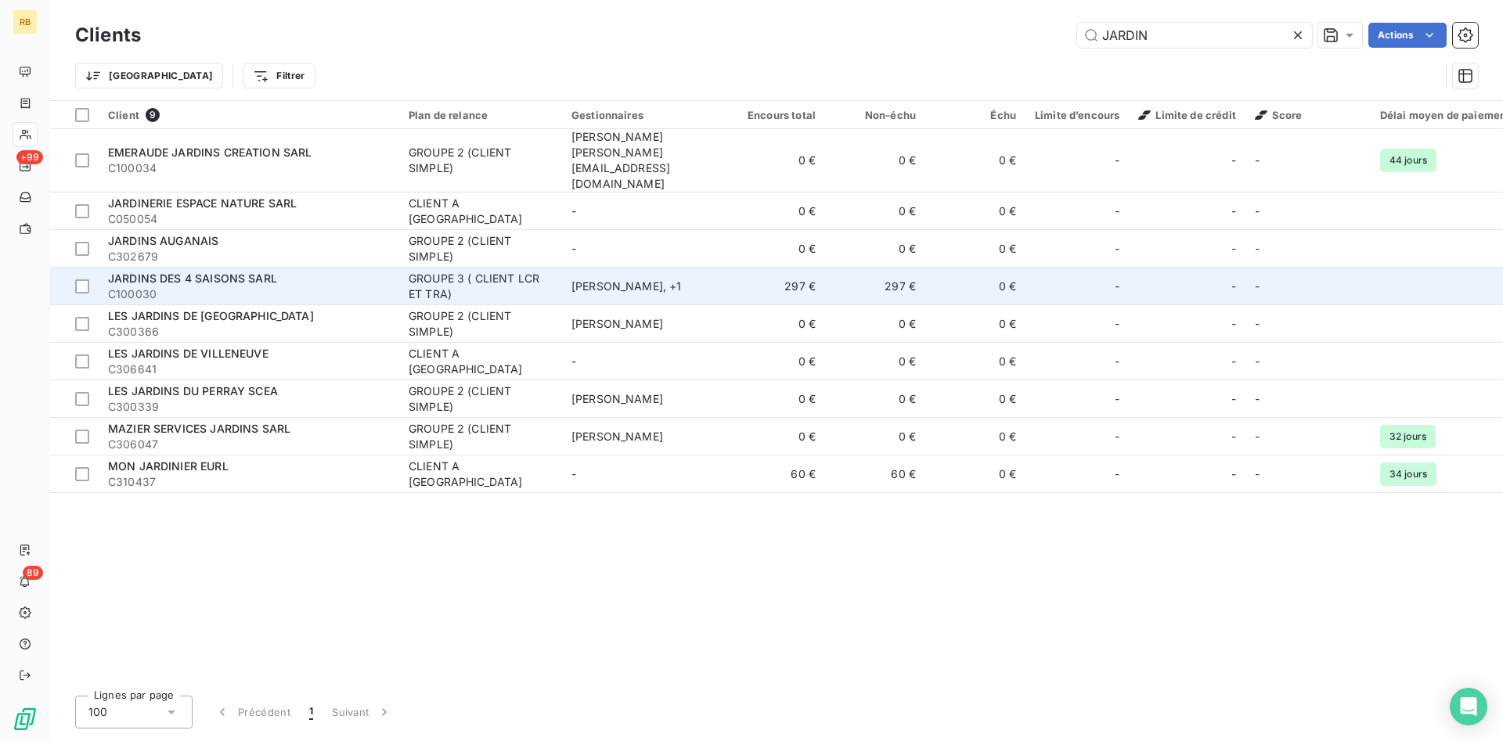
type input "JARDIN"
click at [889, 268] on td "297 €" at bounding box center [875, 287] width 100 height 38
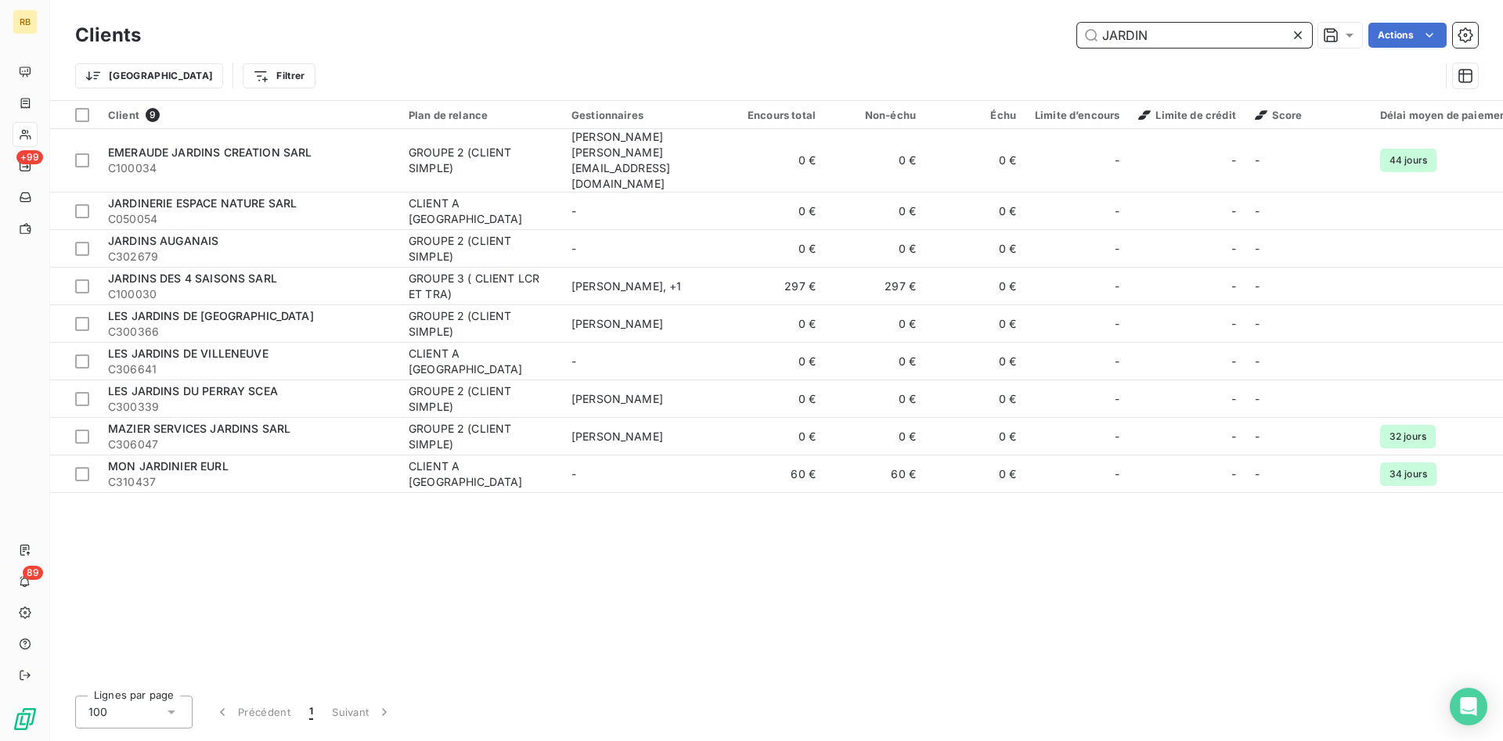
drag, startPoint x: 1188, startPoint y: 34, endPoint x: 991, endPoint y: 19, distance: 197.1
click at [1077, 23] on input "JARDIN" at bounding box center [1194, 35] width 235 height 25
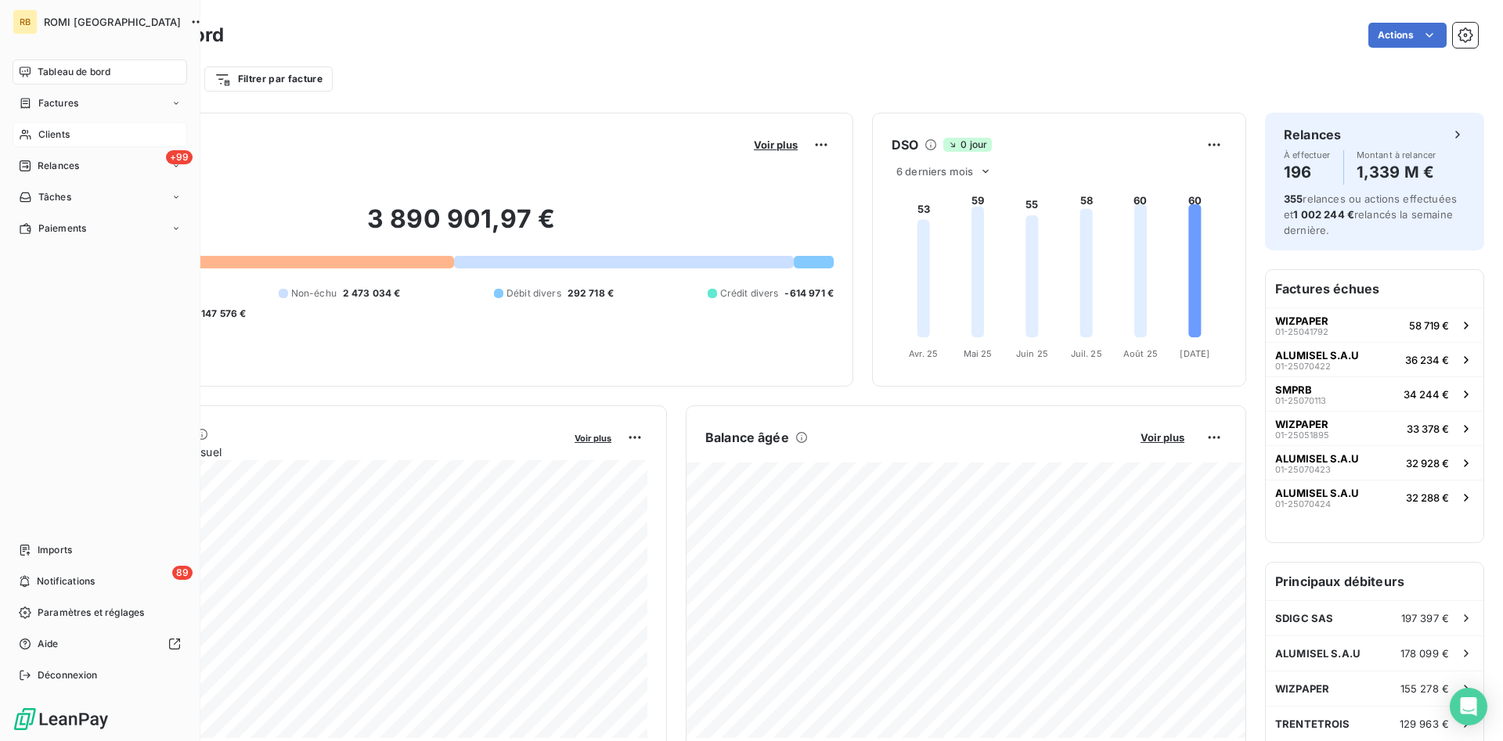
click at [88, 139] on div "Clients" at bounding box center [100, 134] width 175 height 25
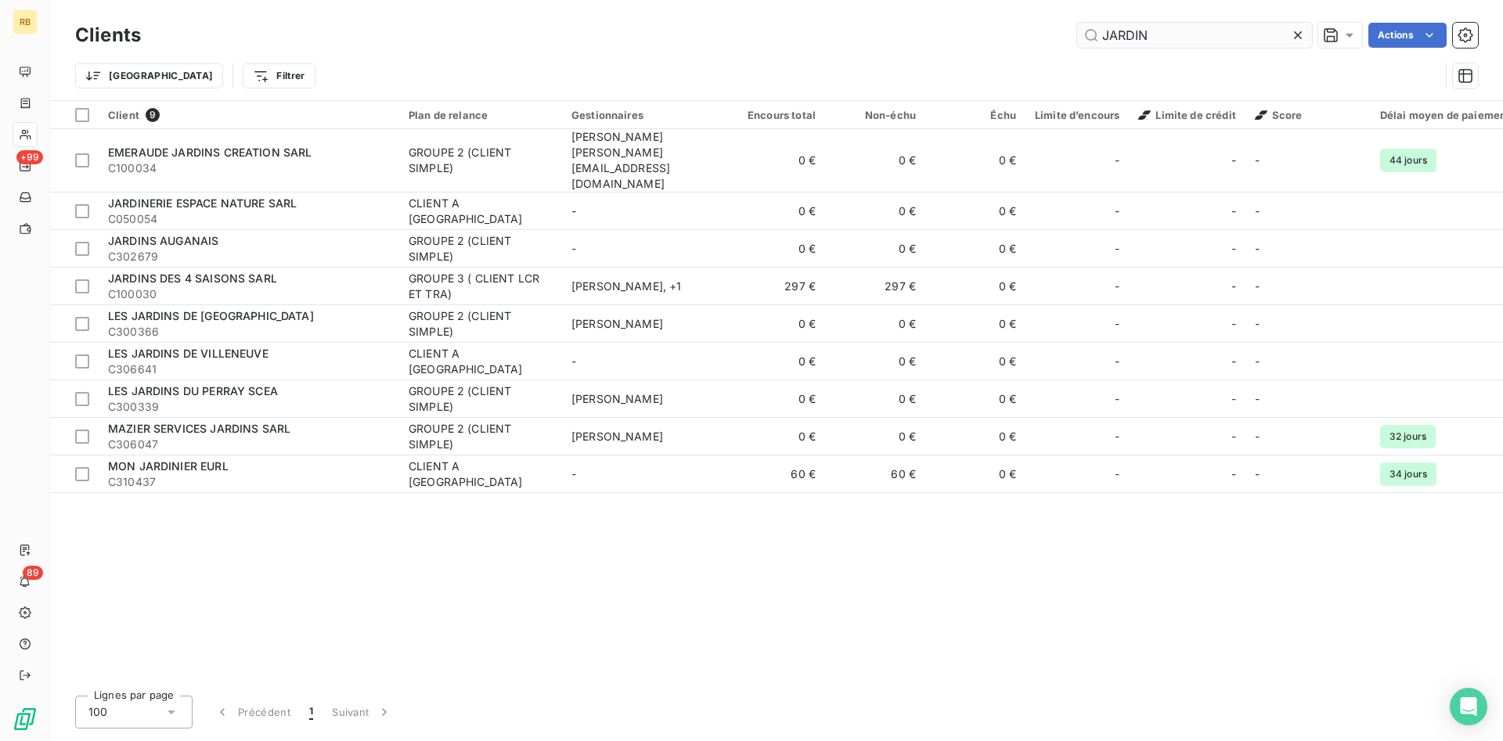
drag, startPoint x: 1213, startPoint y: 36, endPoint x: 953, endPoint y: 52, distance: 260.4
click at [1077, 48] on input "JARDIN" at bounding box center [1194, 35] width 235 height 25
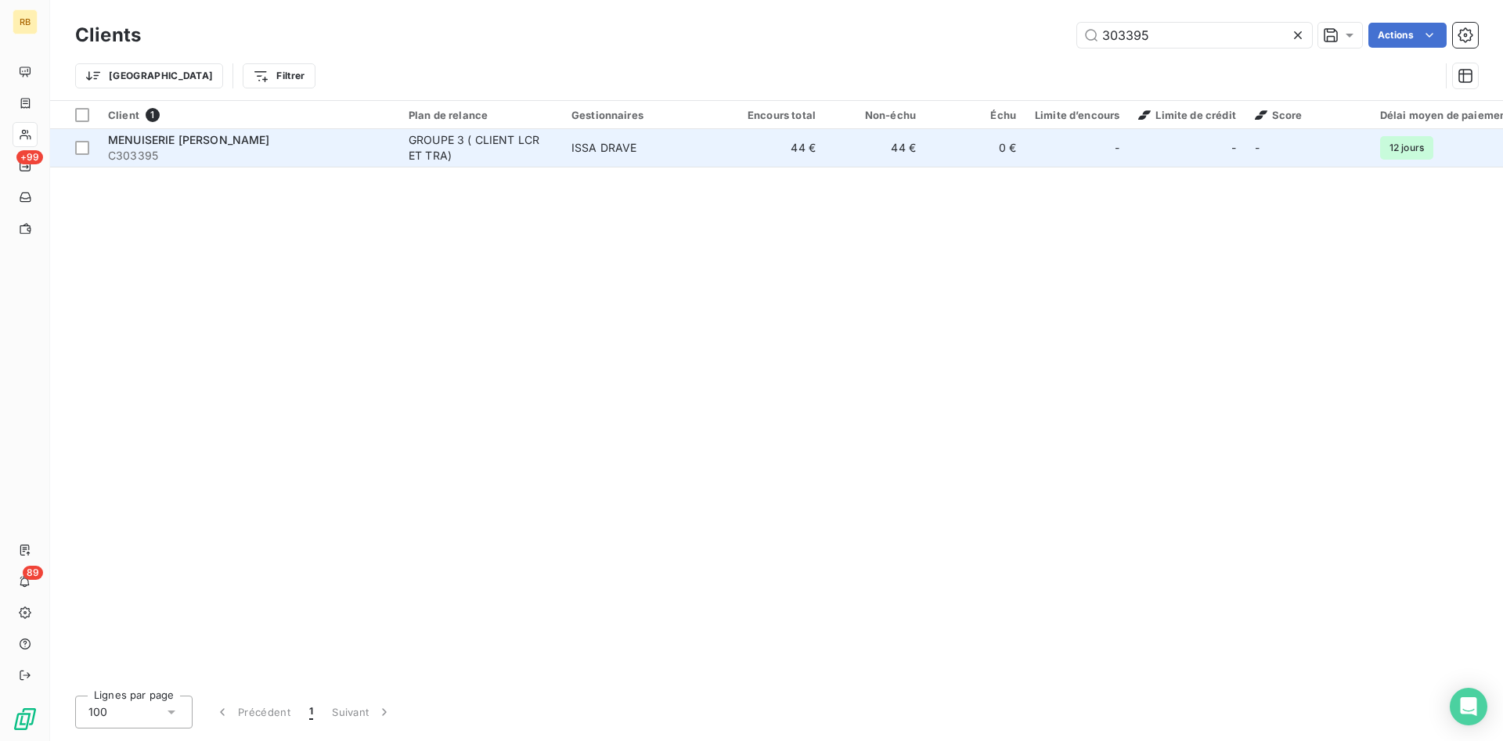
type input "303395"
click at [589, 142] on span "ISSA DRAVE" at bounding box center [604, 147] width 66 height 13
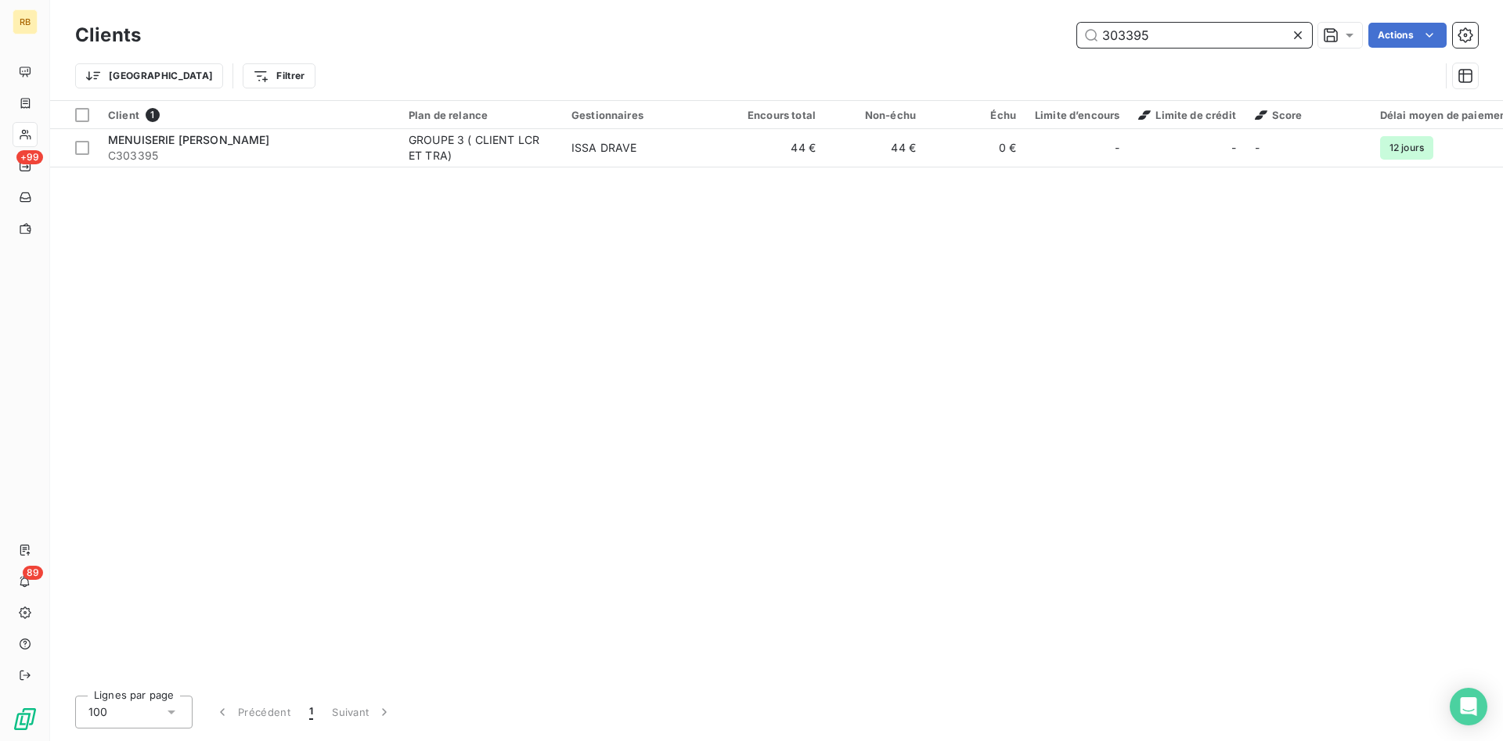
drag, startPoint x: 1155, startPoint y: 39, endPoint x: 1051, endPoint y: 36, distance: 104.2
click at [1077, 36] on input "303395" at bounding box center [1194, 35] width 235 height 25
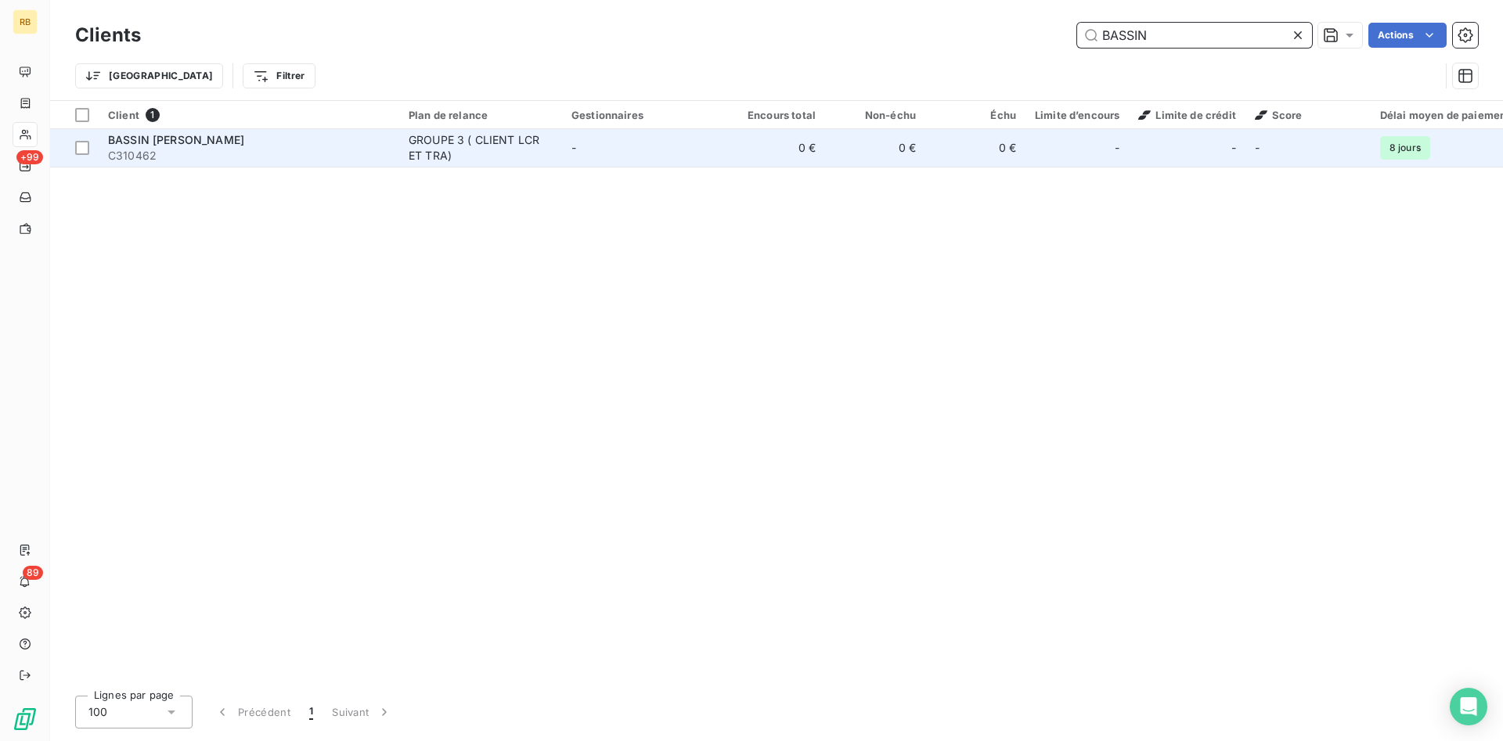
type input "BASSIN"
click at [515, 157] on div "GROUPE 3 ( CLIENT LCR ET TRA)" at bounding box center [481, 147] width 144 height 31
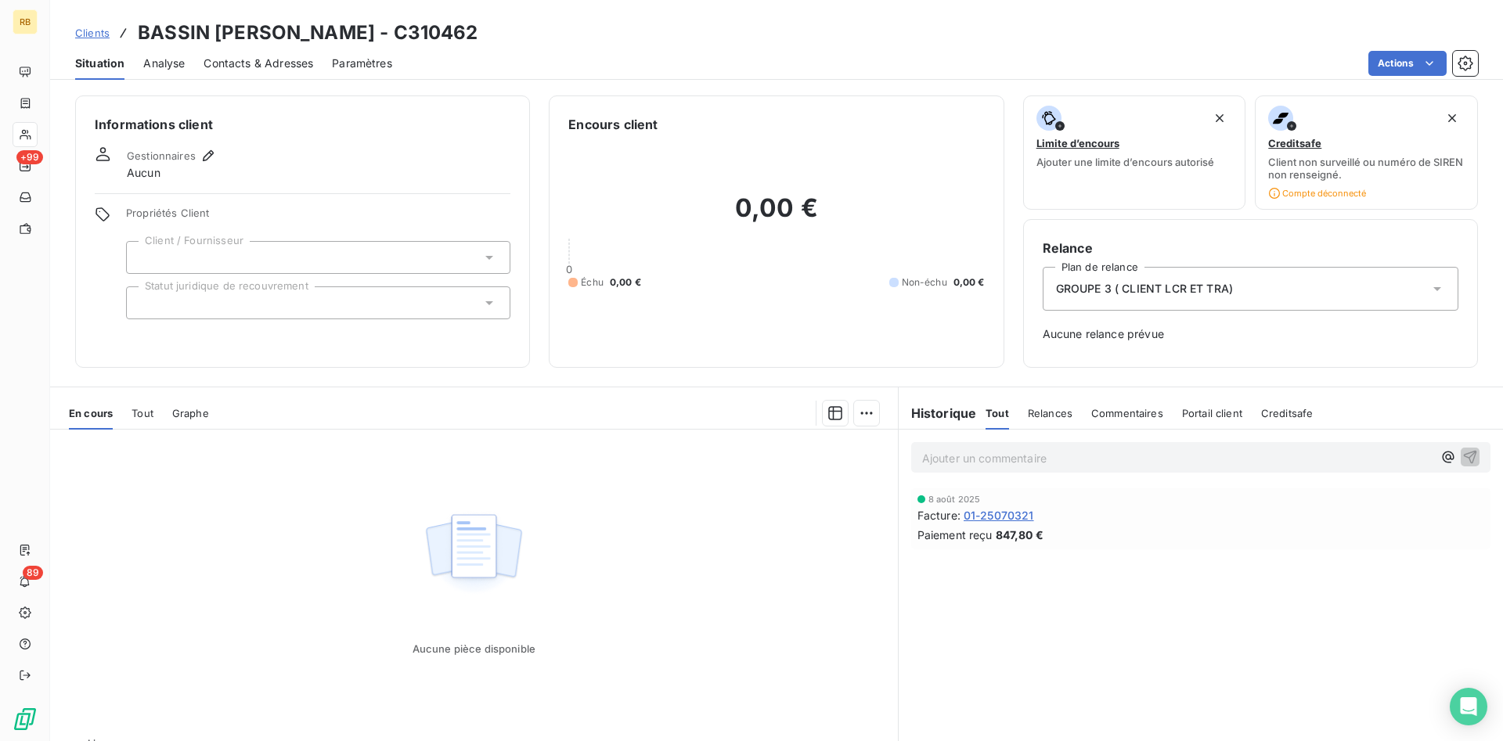
click at [255, 55] on div "Contacts & Adresses" at bounding box center [259, 63] width 110 height 33
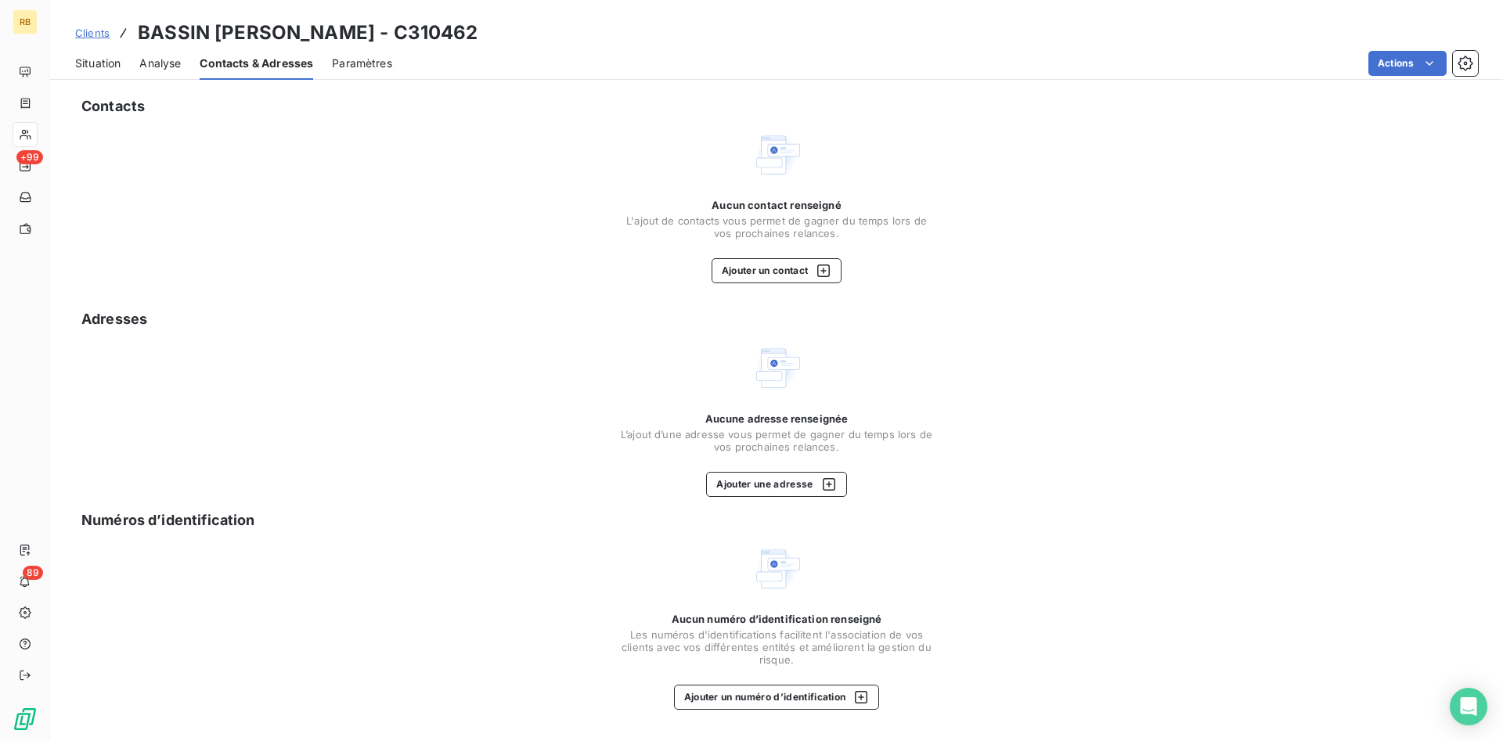
click at [118, 64] on span "Situation" at bounding box center [97, 64] width 45 height 16
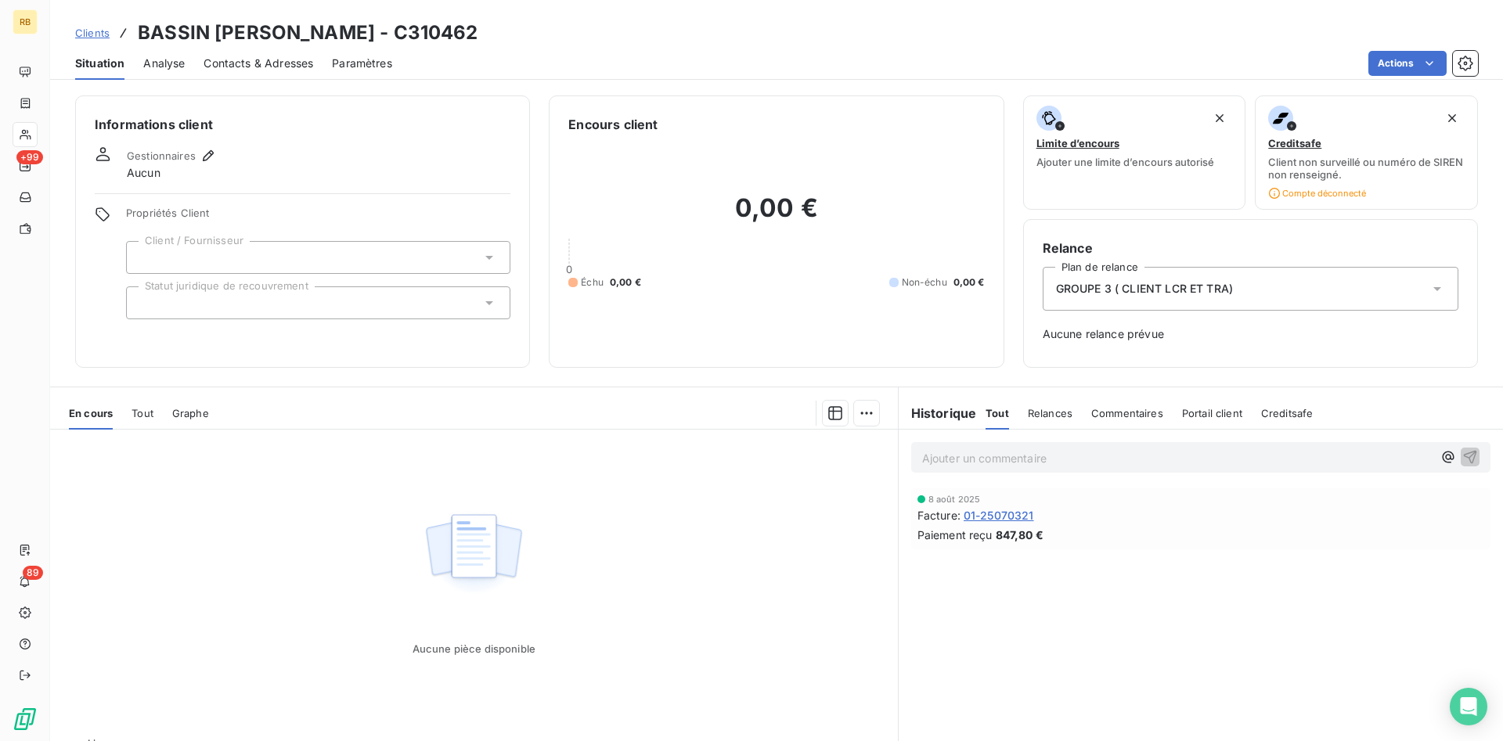
click at [1066, 459] on p "Ajouter un commentaire ﻿" at bounding box center [1177, 459] width 510 height 20
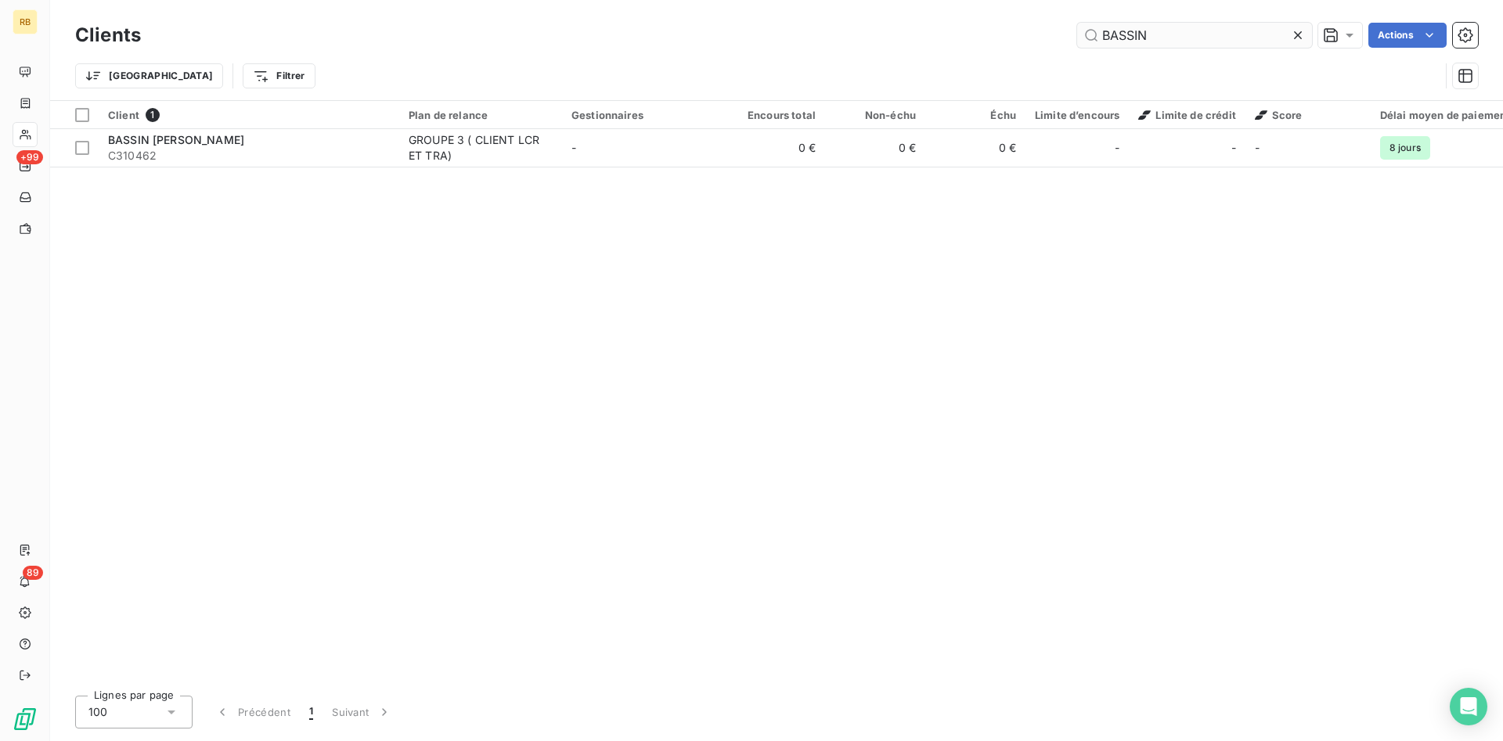
drag, startPoint x: 1082, startPoint y: 29, endPoint x: 852, endPoint y: 2, distance: 231.8
click at [1077, 23] on input "BASSIN" at bounding box center [1194, 35] width 235 height 25
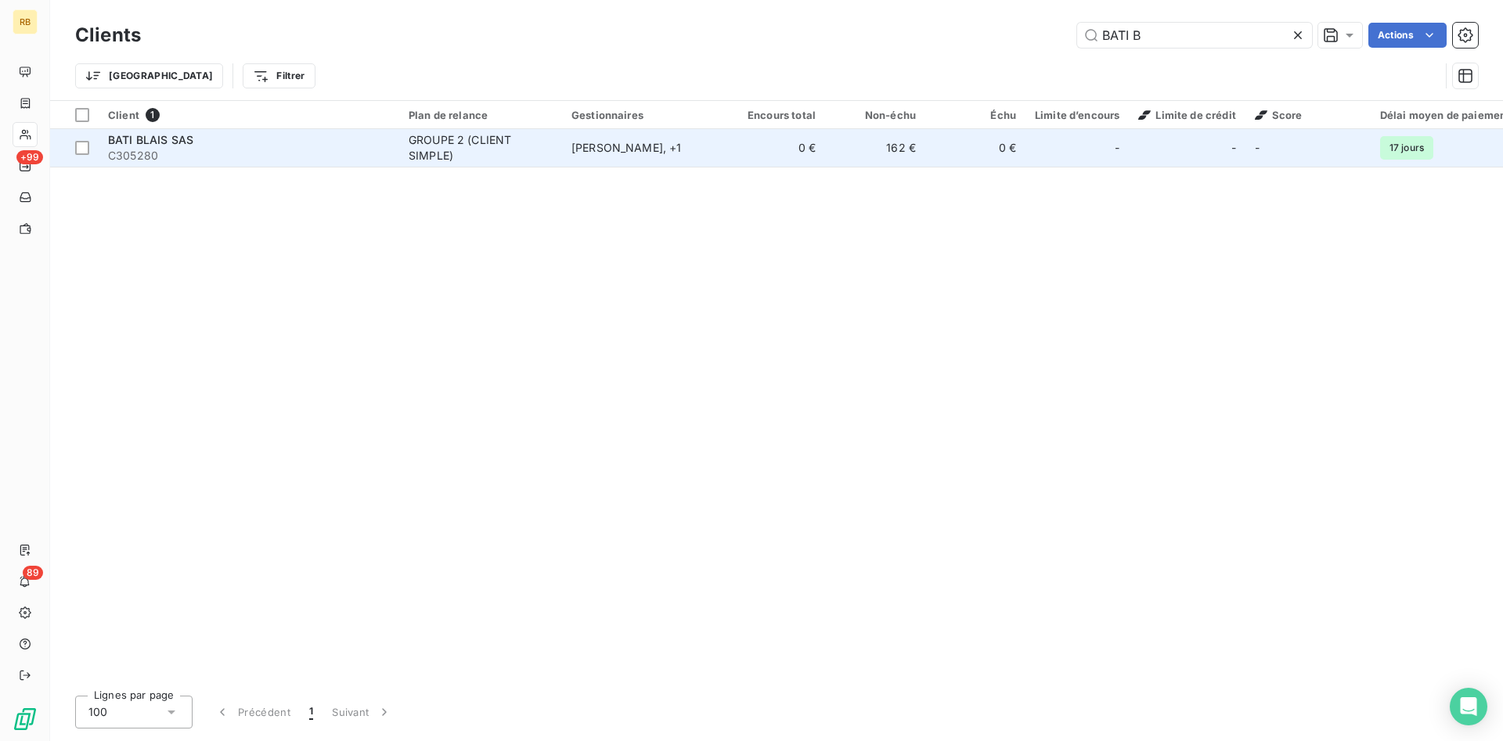
type input "BATI B"
click at [602, 139] on td "[PERSON_NAME] , + 1" at bounding box center [643, 148] width 163 height 38
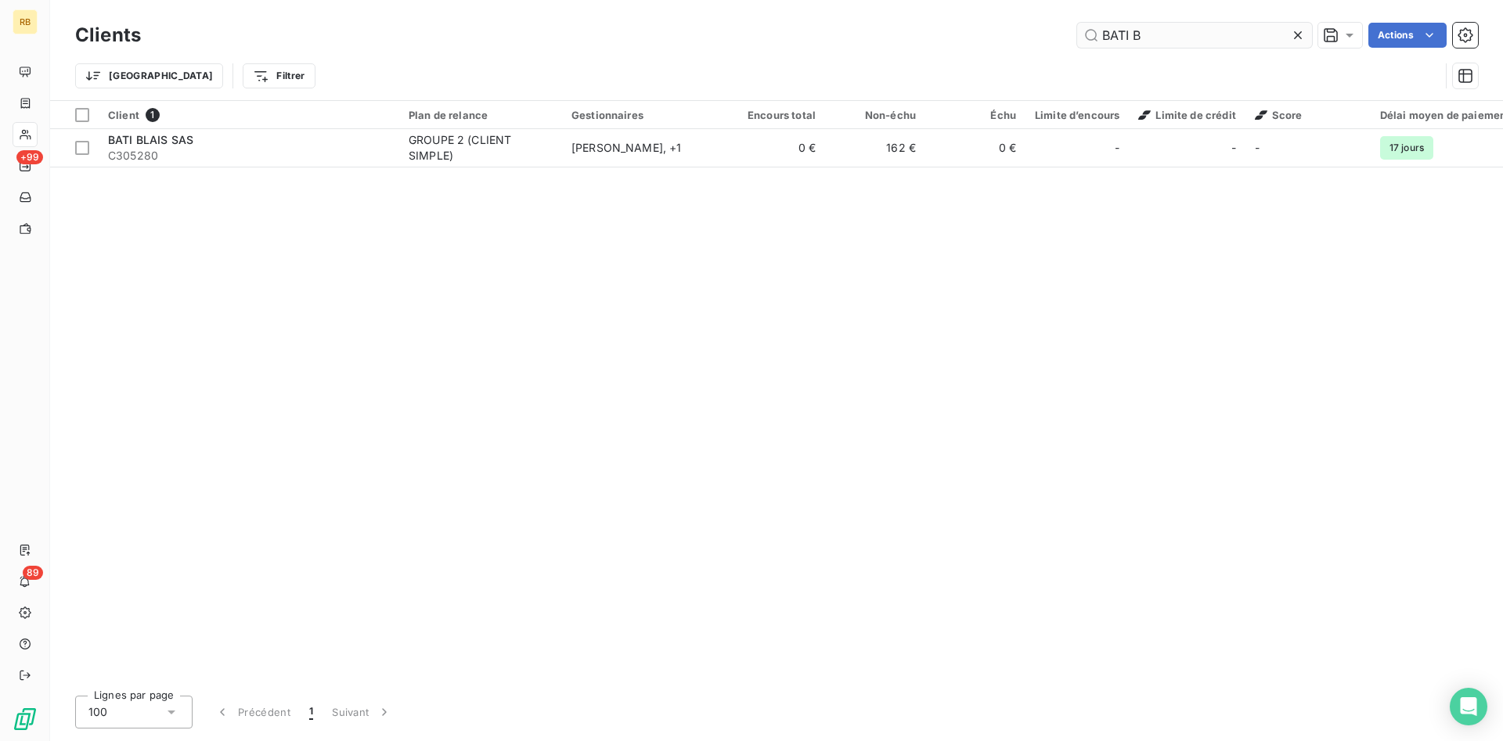
drag, startPoint x: 1147, startPoint y: 41, endPoint x: 982, endPoint y: 25, distance: 166.0
click at [1077, 25] on input "BATI B" at bounding box center [1194, 35] width 235 height 25
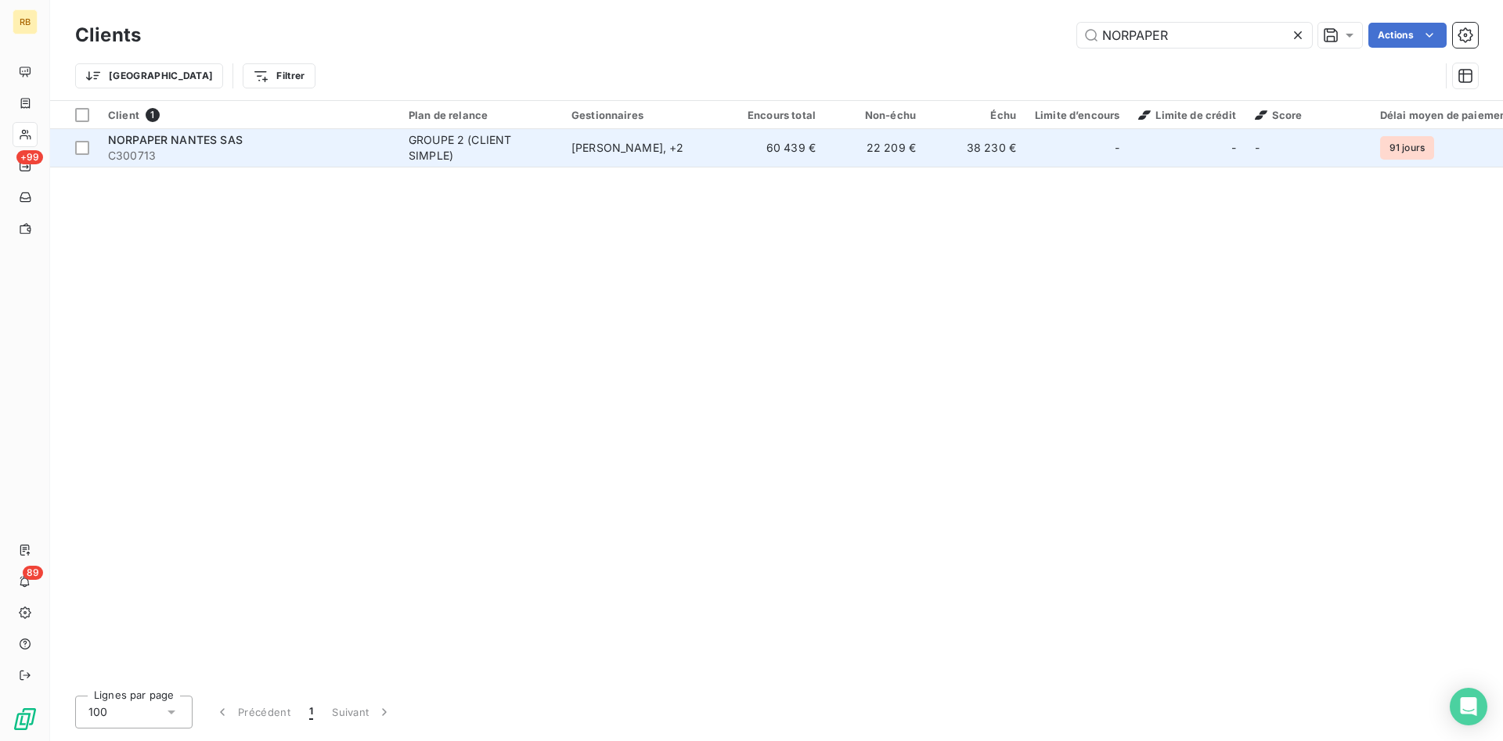
type input "NORPAPER"
click at [549, 140] on div "GROUPE 2 (CLIENT SIMPLE)" at bounding box center [481, 147] width 144 height 31
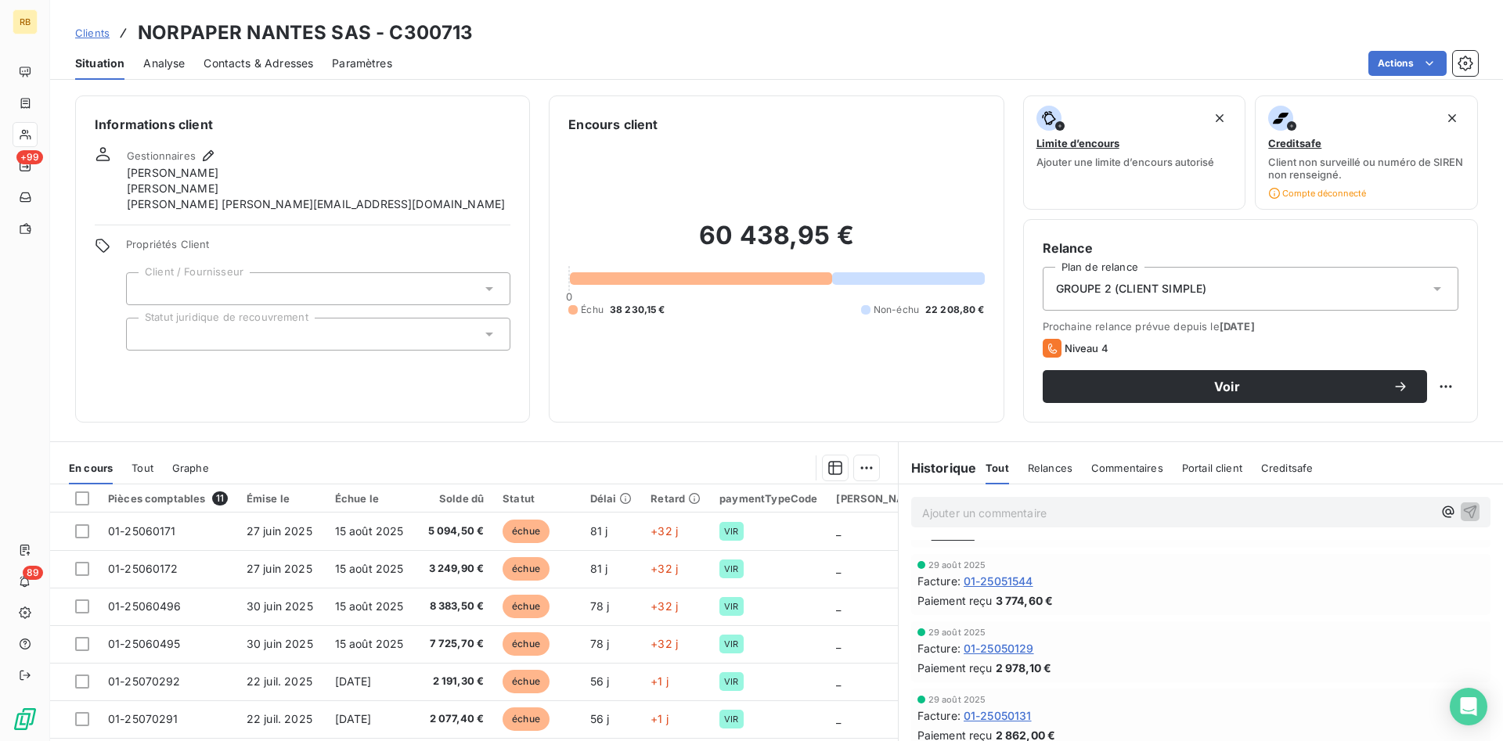
scroll to position [80, 0]
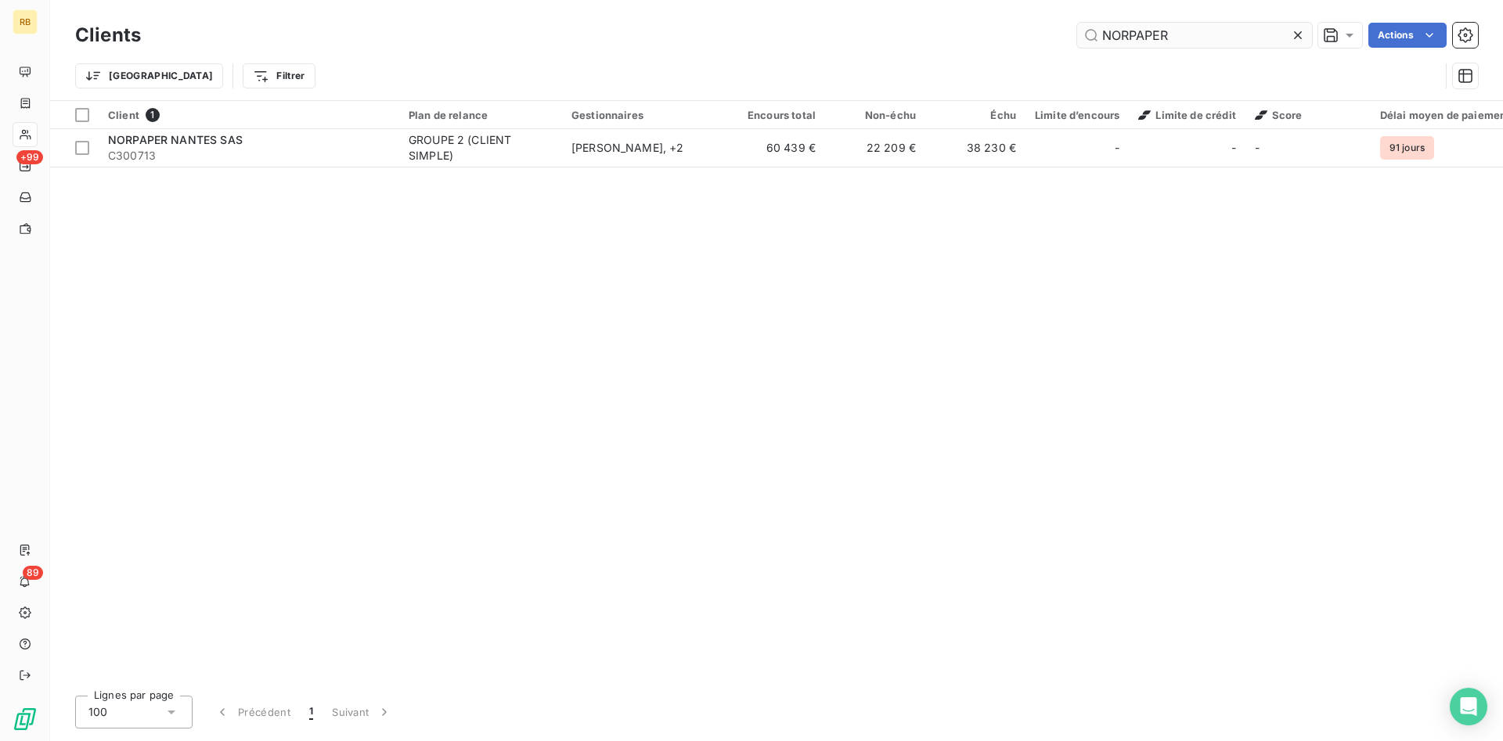
drag, startPoint x: 1181, startPoint y: 38, endPoint x: 1048, endPoint y: 31, distance: 132.5
click at [1077, 31] on input "NORPAPER" at bounding box center [1194, 35] width 235 height 25
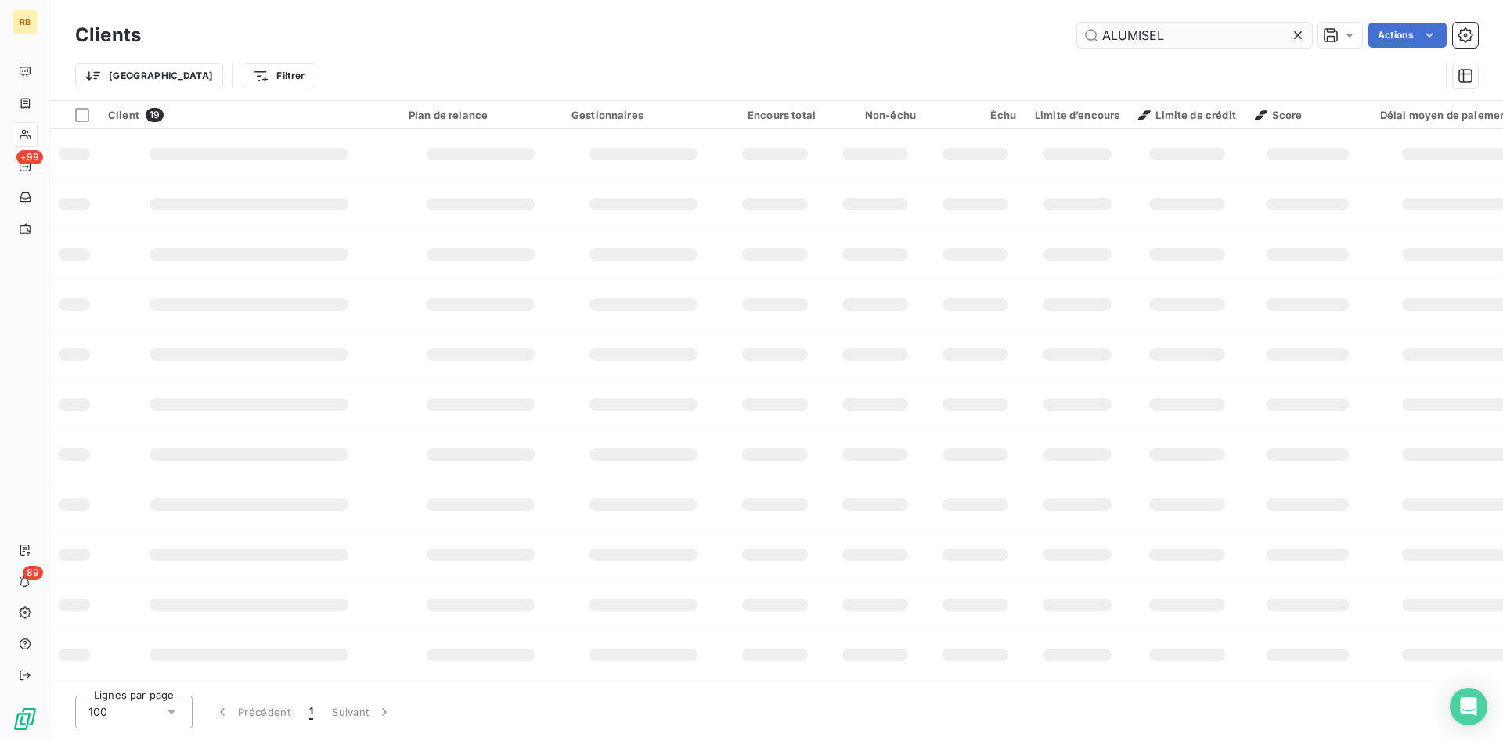
type input "ALUMISEL"
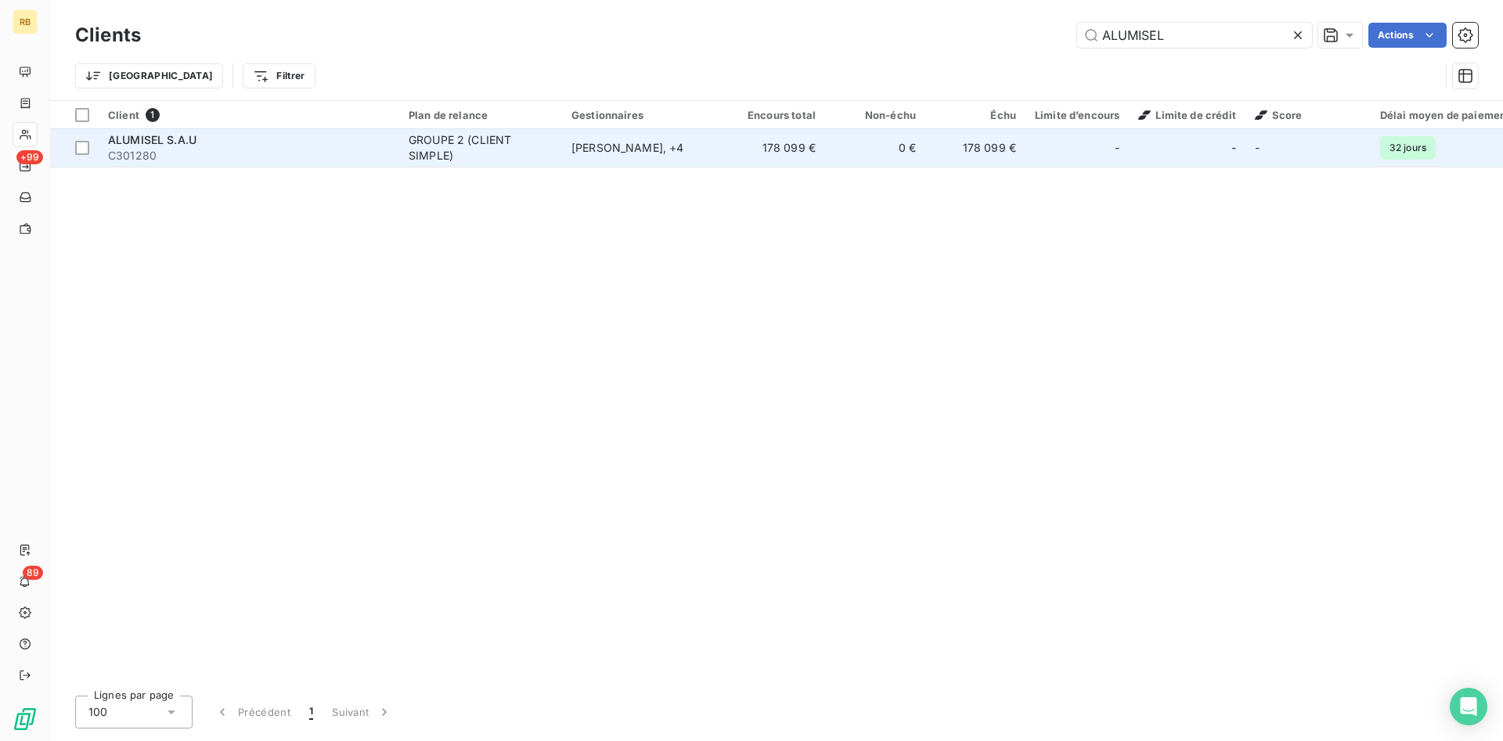
click at [647, 156] on td "[PERSON_NAME] , + 4" at bounding box center [643, 148] width 163 height 38
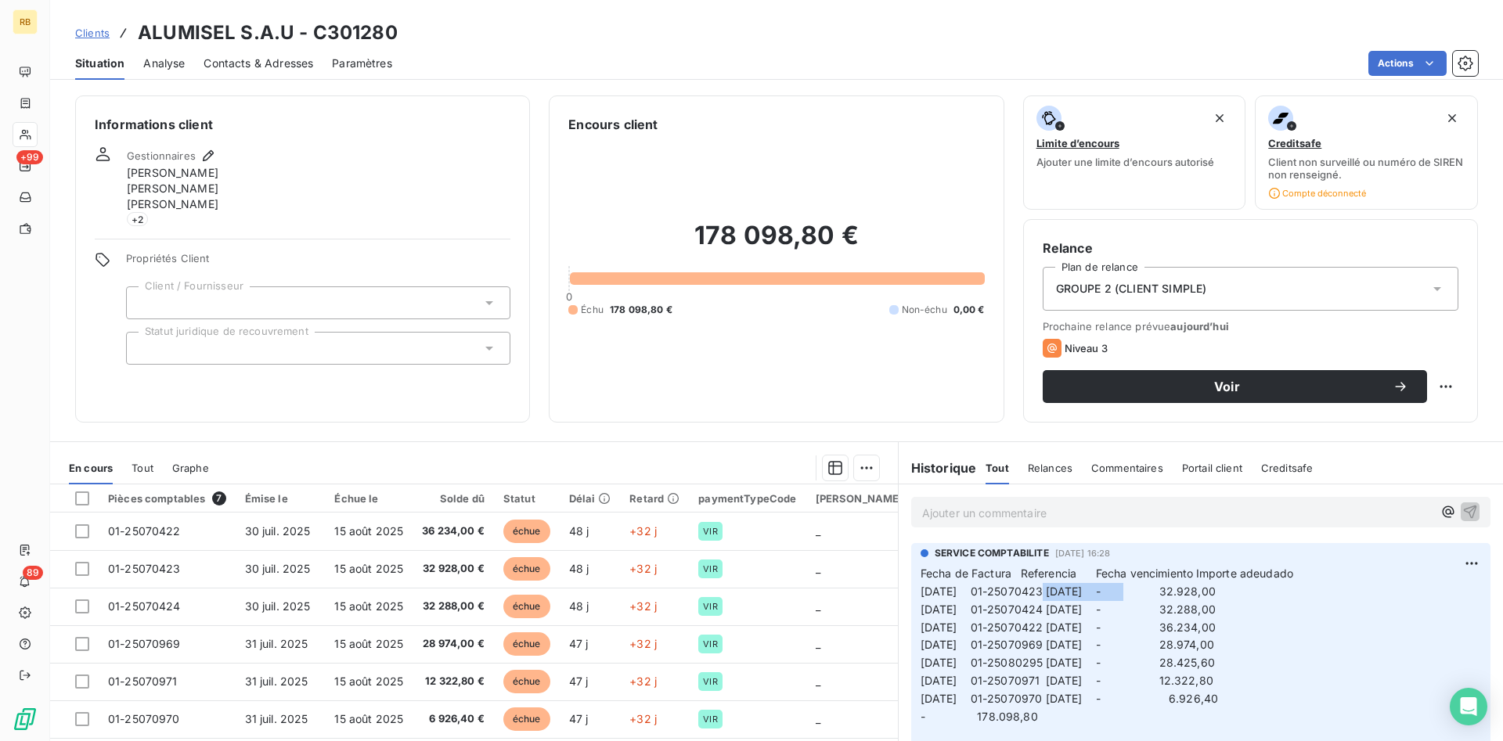
drag, startPoint x: 1140, startPoint y: 591, endPoint x: 1042, endPoint y: 589, distance: 97.9
click at [1042, 589] on span "[DATE] 01-25070423 [DATE] - 32.928,00" at bounding box center [1068, 591] width 295 height 13
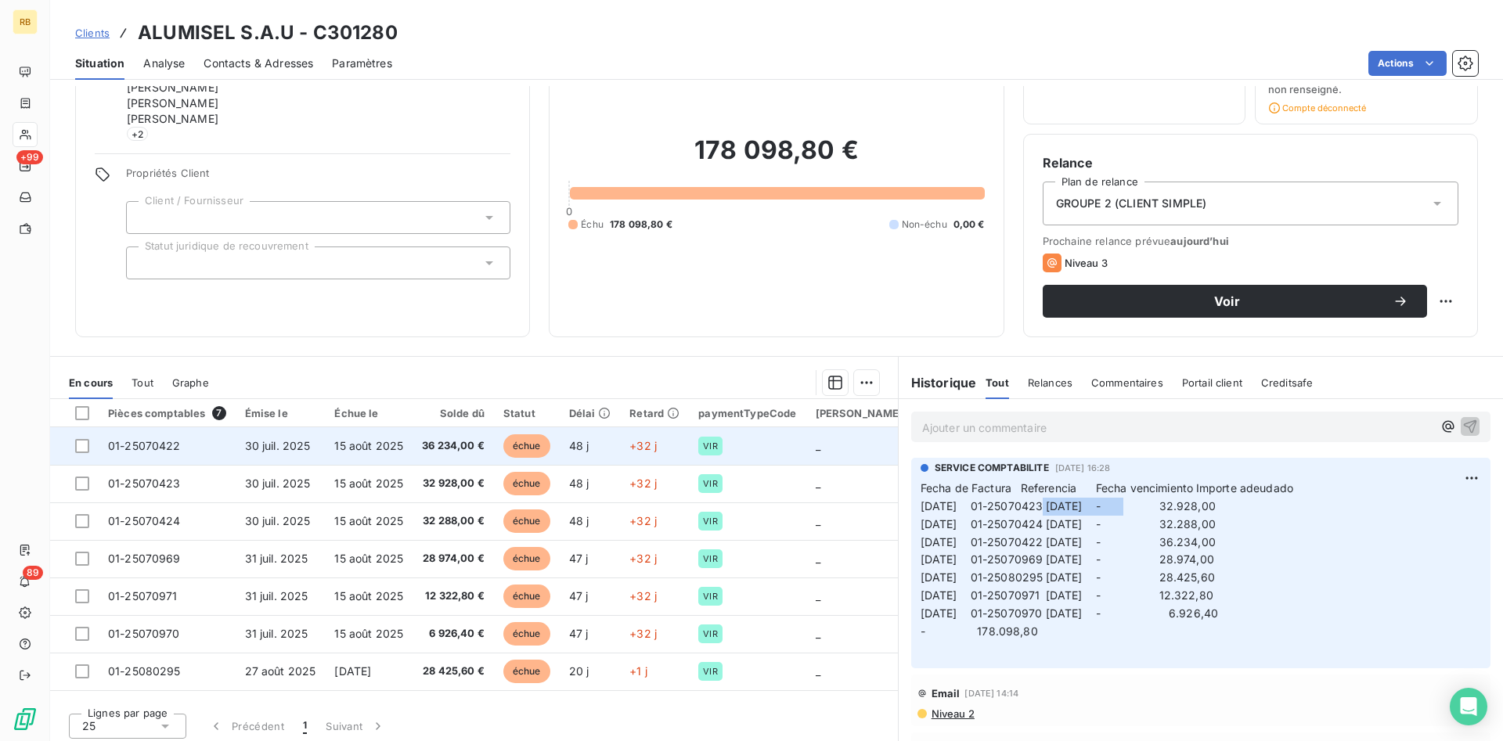
scroll to position [92, 0]
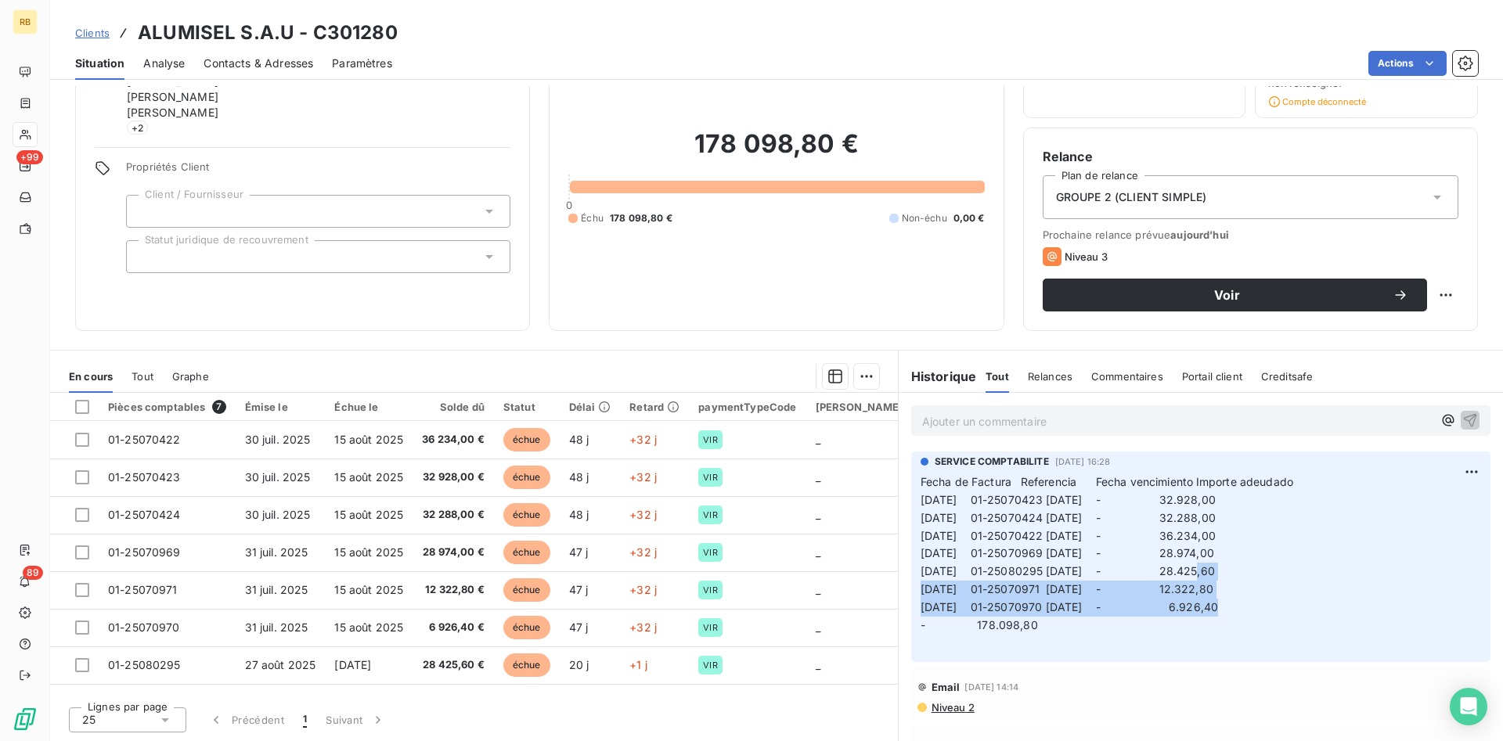
drag, startPoint x: 1207, startPoint y: 577, endPoint x: 1290, endPoint y: 616, distance: 91.7
click at [1290, 616] on p "Fecha de Factura Referencia Fecha vencimiento Importe adeudado [DATE] 01-250704…" at bounding box center [1201, 563] width 561 height 179
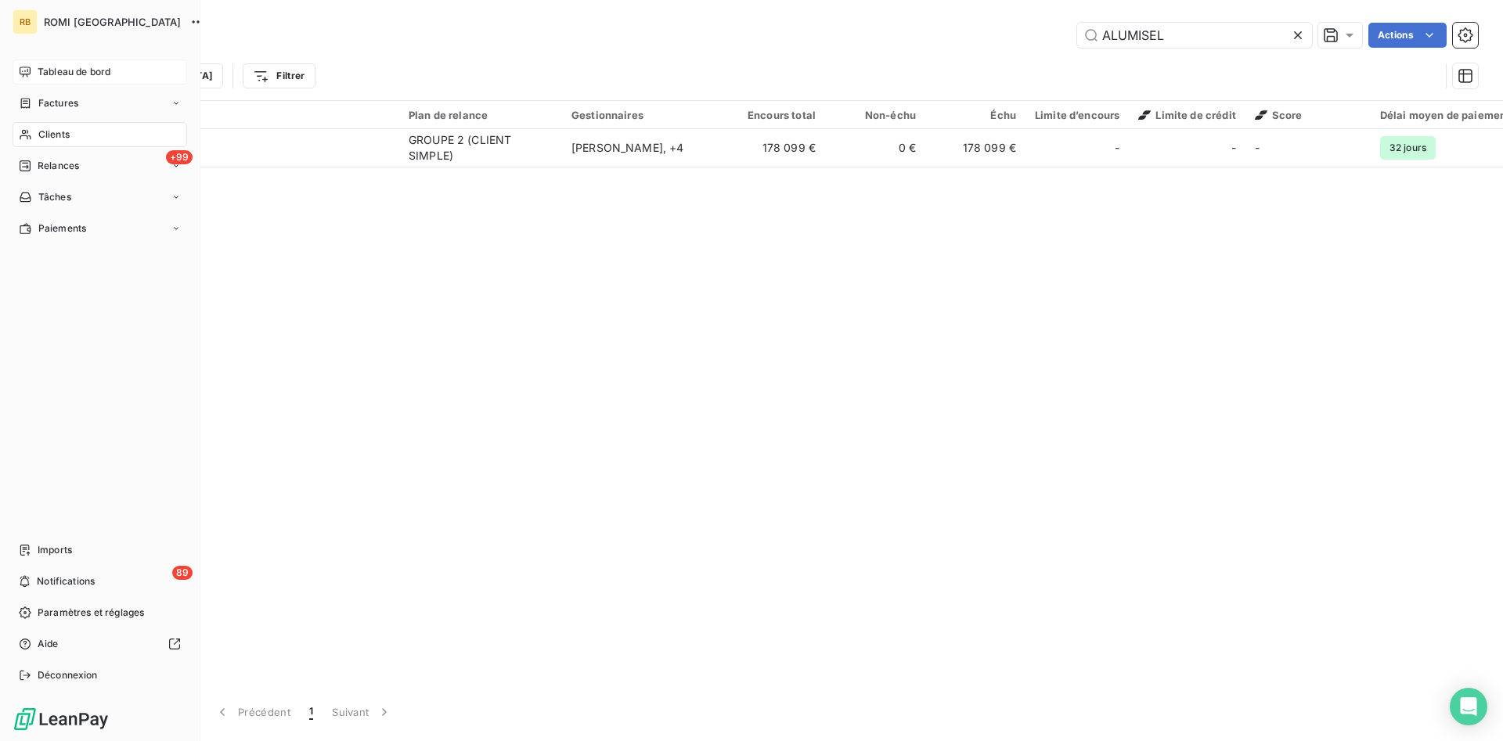
click at [77, 70] on span "Tableau de bord" at bounding box center [74, 72] width 73 height 14
